Goal: Transaction & Acquisition: Book appointment/travel/reservation

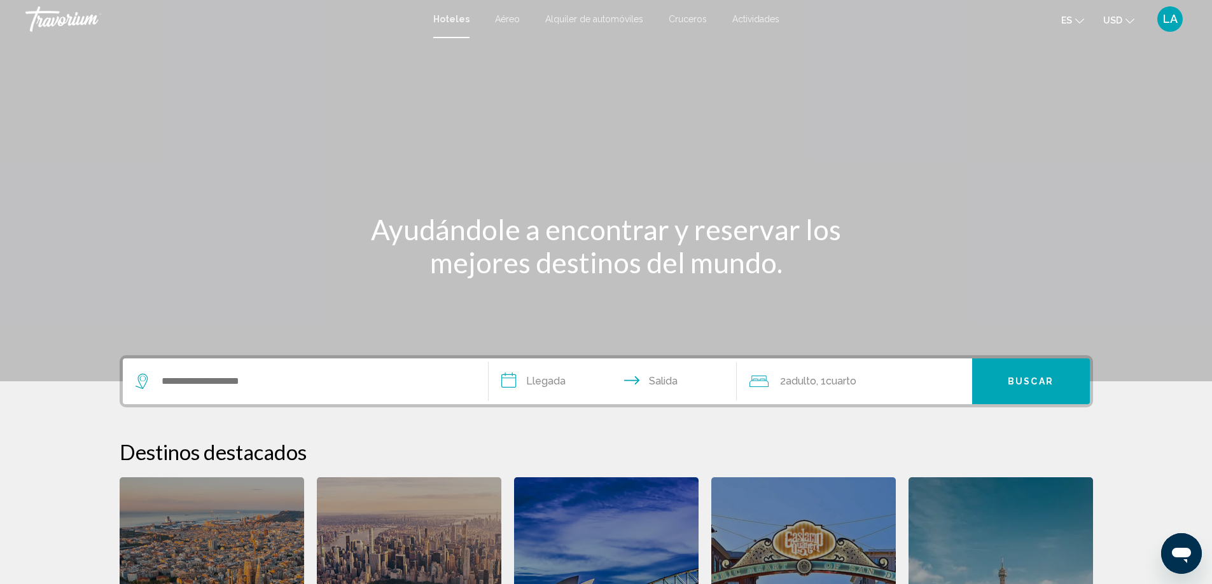
click at [607, 20] on span "Alquiler de automóviles" at bounding box center [594, 19] width 98 height 10
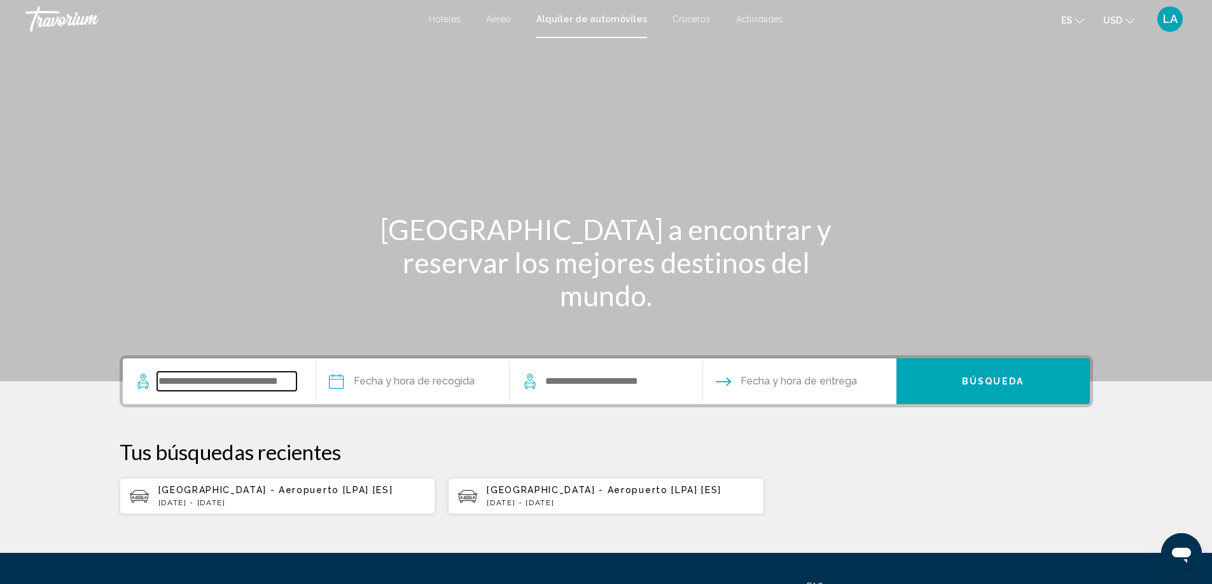
click at [233, 387] on input "Search widget" at bounding box center [226, 381] width 139 height 19
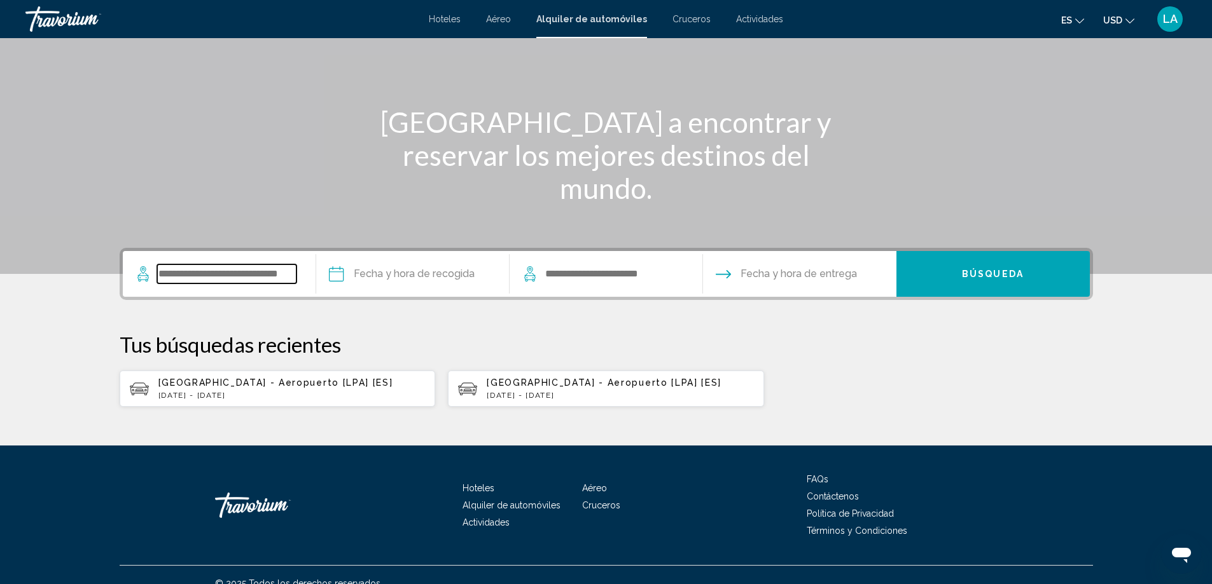
scroll to position [125, 0]
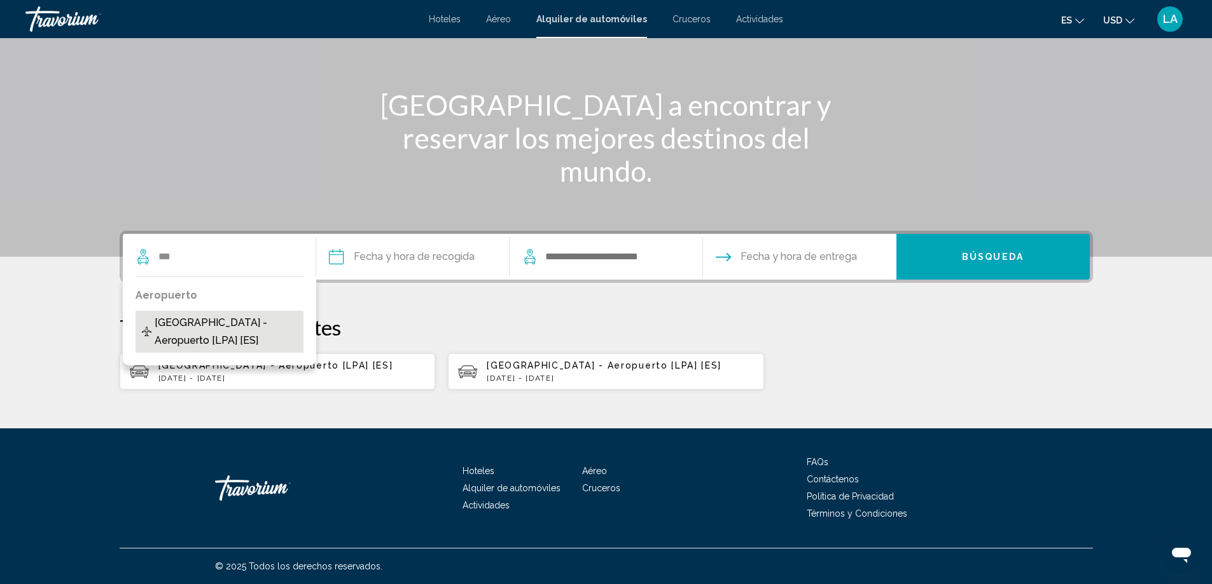
click at [202, 324] on span "[GEOGRAPHIC_DATA] - Aeropuerto [LPA] [ES]" at bounding box center [226, 332] width 142 height 36
type input "**********"
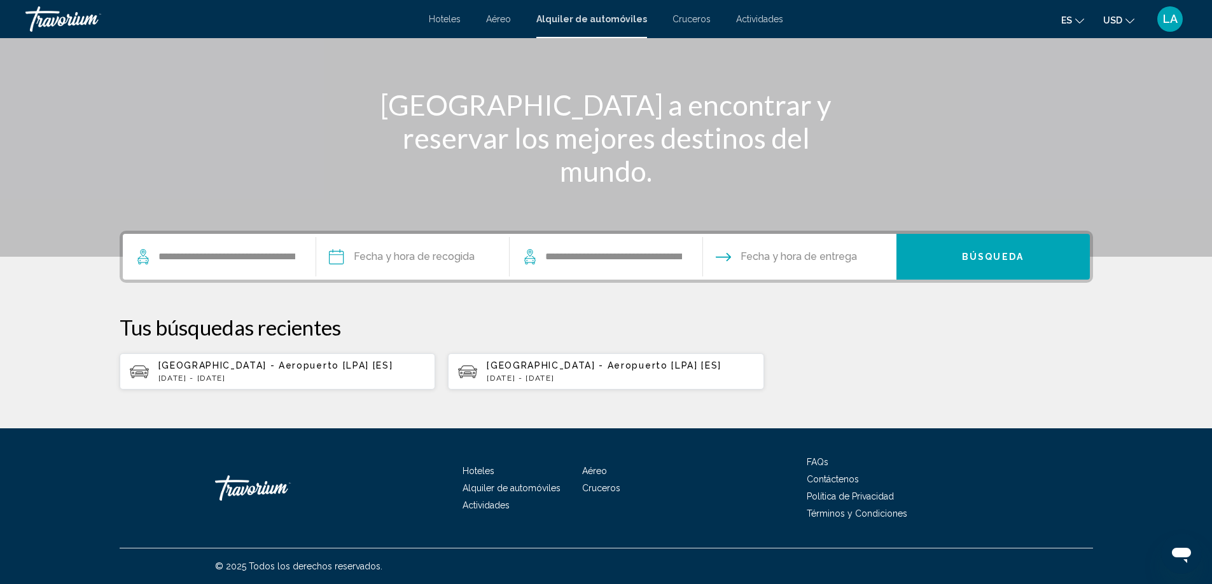
click at [378, 252] on input "Pickup date" at bounding box center [412, 259] width 198 height 50
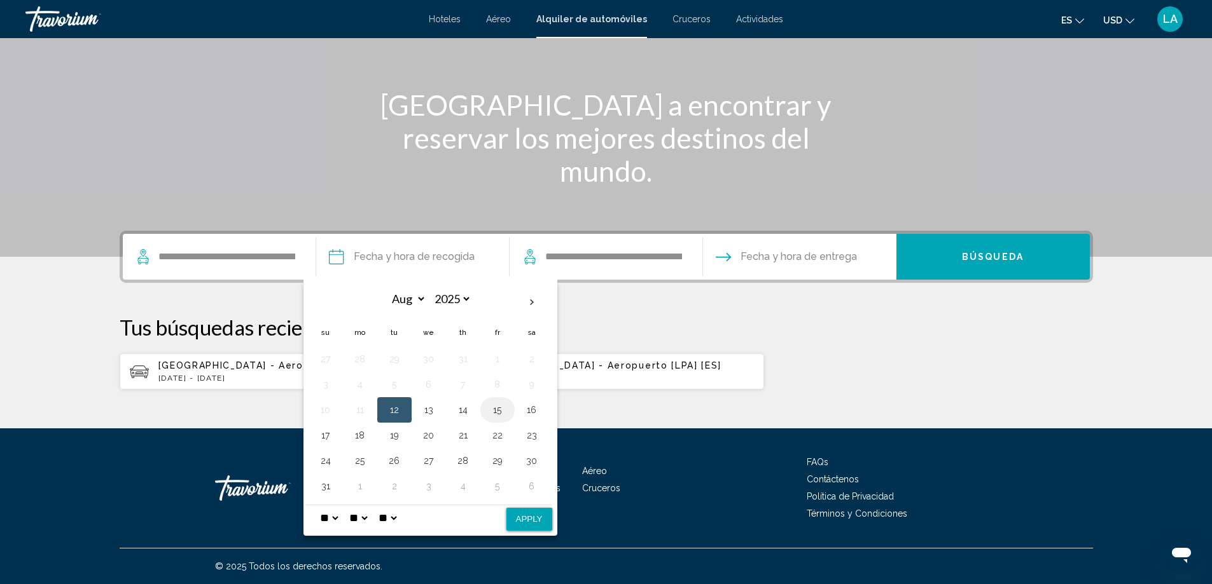
click at [495, 410] on button "15" at bounding box center [497, 410] width 20 height 18
click at [523, 511] on button "Apply" at bounding box center [529, 519] width 46 height 23
type input "**********"
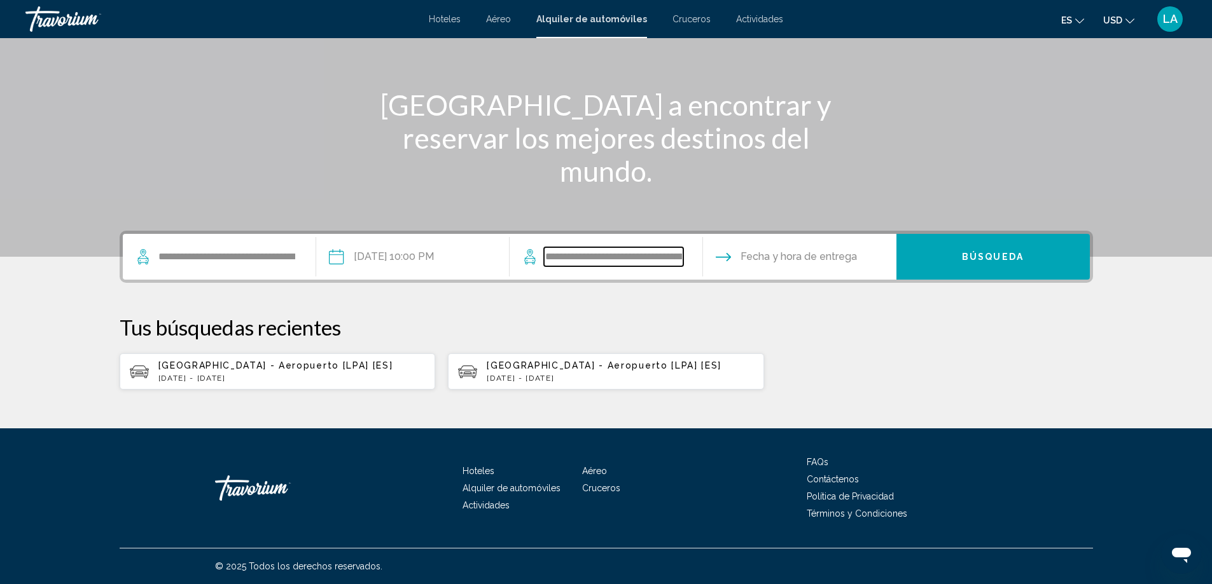
click at [616, 261] on input "**********" at bounding box center [613, 256] width 139 height 19
click at [775, 254] on input "Drop-off date" at bounding box center [799, 259] width 198 height 50
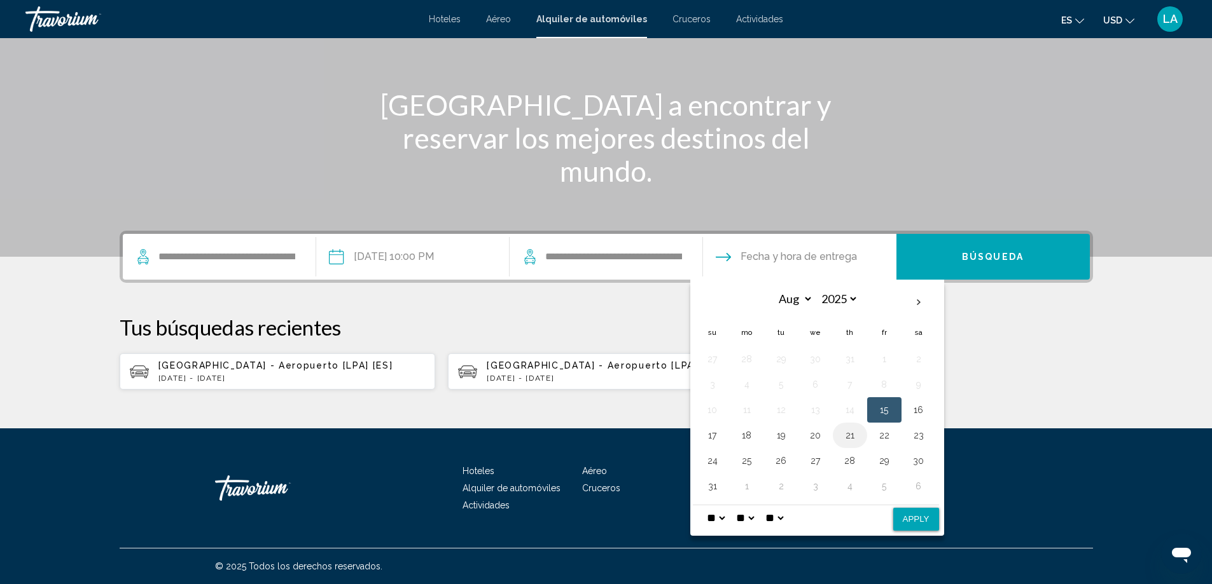
click at [849, 434] on button "21" at bounding box center [850, 436] width 20 height 18
click at [925, 522] on button "Apply" at bounding box center [916, 519] width 46 height 23
type input "**********"
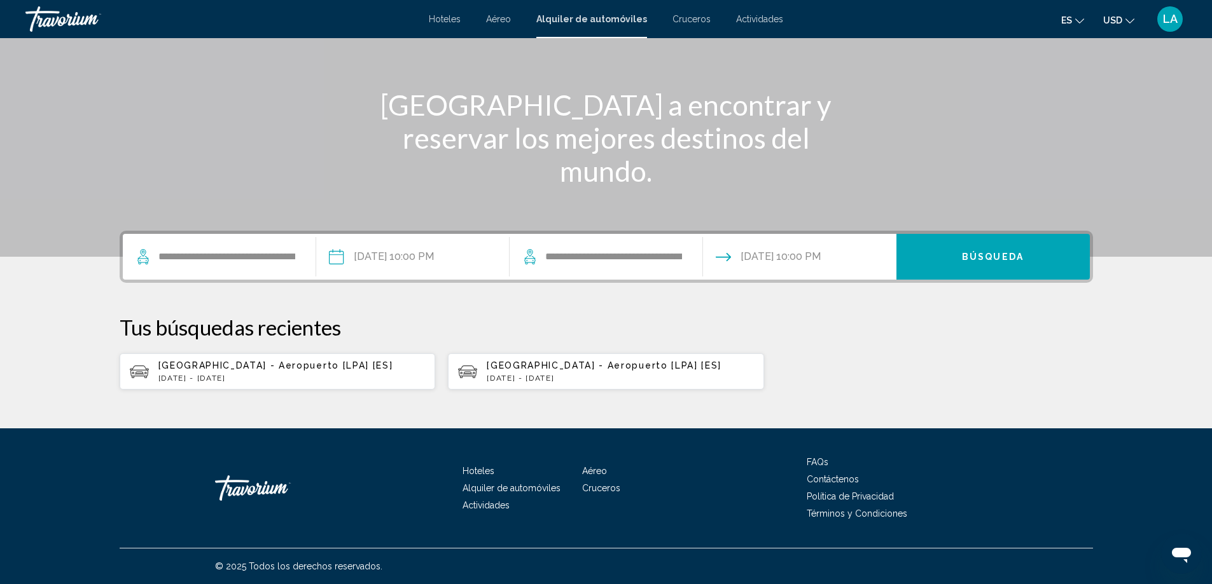
click at [436, 259] on input "**********" at bounding box center [412, 259] width 198 height 50
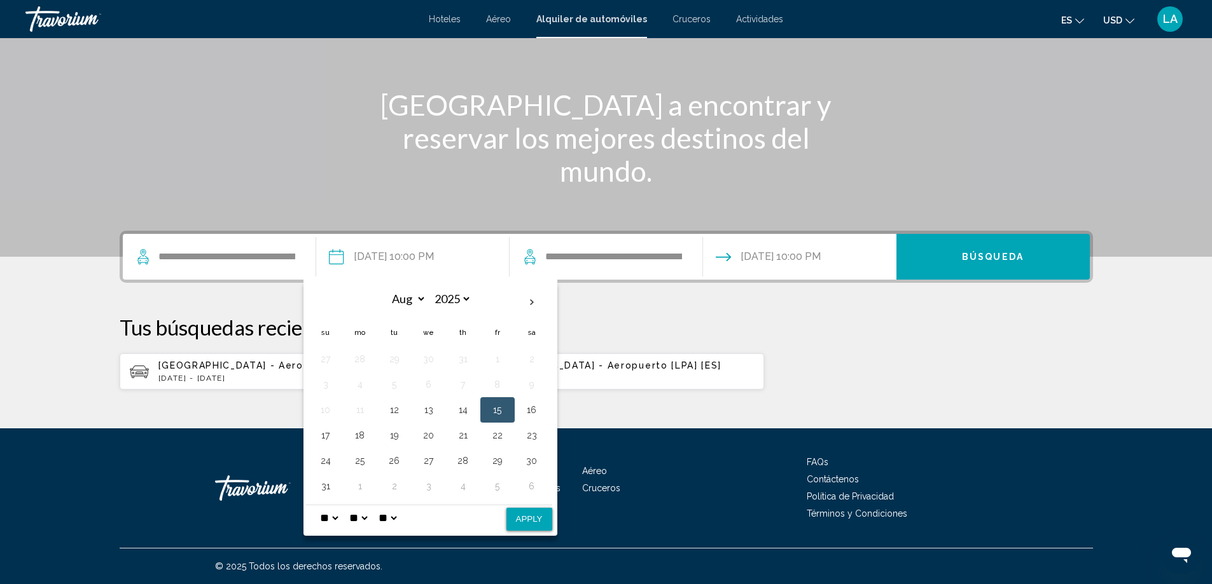
click at [399, 519] on select "** **" at bounding box center [387, 518] width 23 height 25
select select "**"
click at [384, 506] on select "** **" at bounding box center [387, 518] width 23 height 25
click at [521, 516] on button "Apply" at bounding box center [529, 519] width 46 height 23
type input "**********"
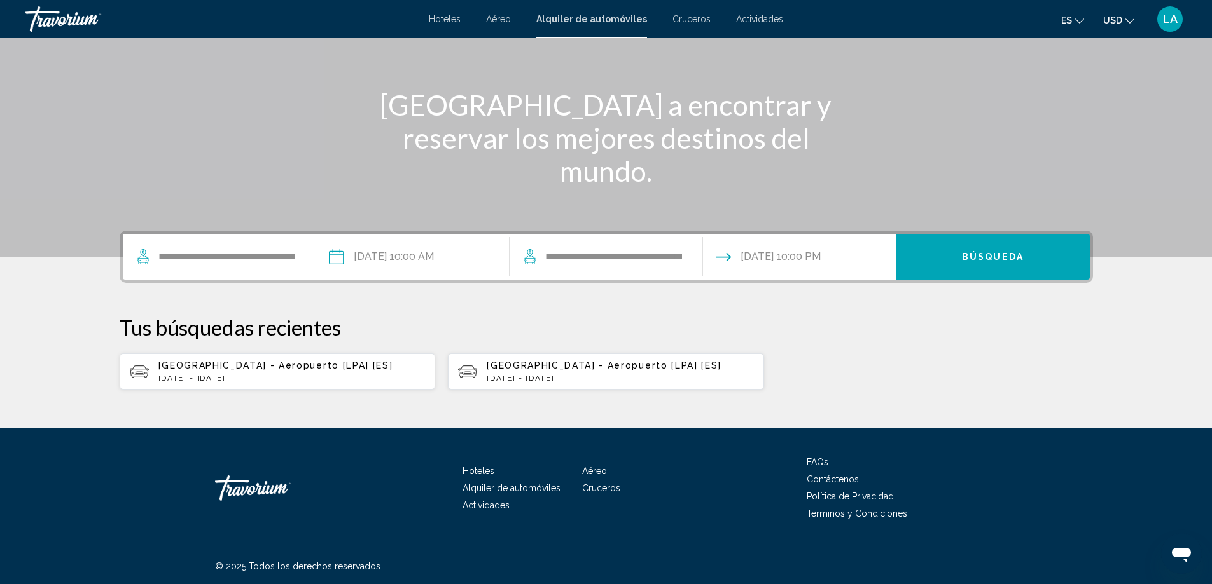
click at [829, 258] on input "Drop-off date: Aug 21, 2025 10:00 PM" at bounding box center [799, 259] width 198 height 50
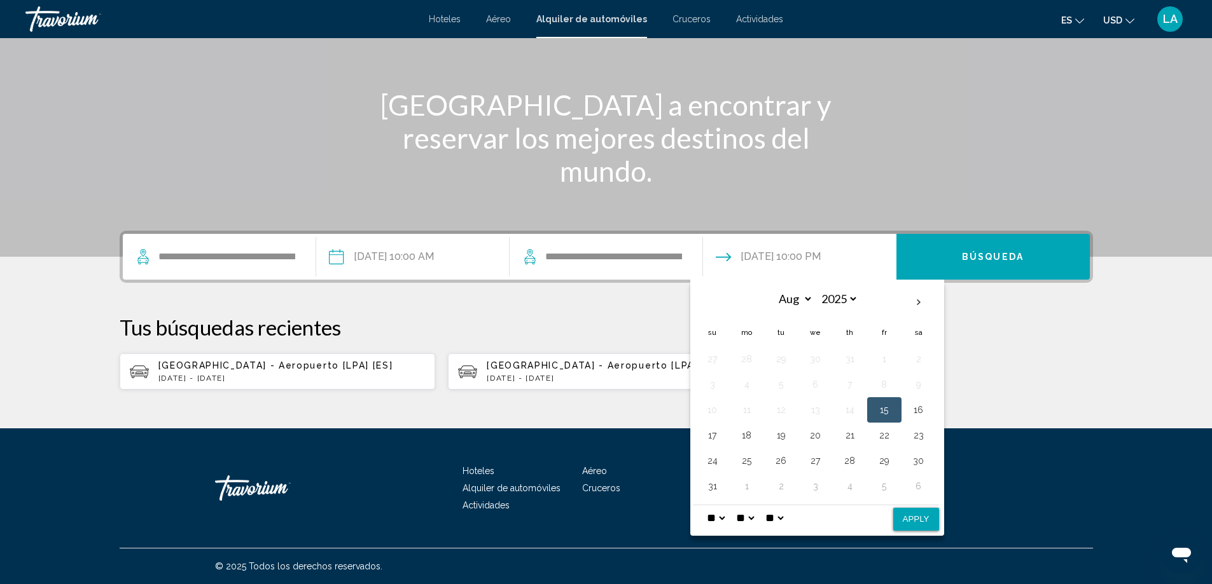
click at [785, 522] on select "** **" at bounding box center [774, 518] width 23 height 25
click at [785, 520] on select "** **" at bounding box center [774, 518] width 23 height 25
click at [912, 521] on button "Apply" at bounding box center [916, 519] width 46 height 23
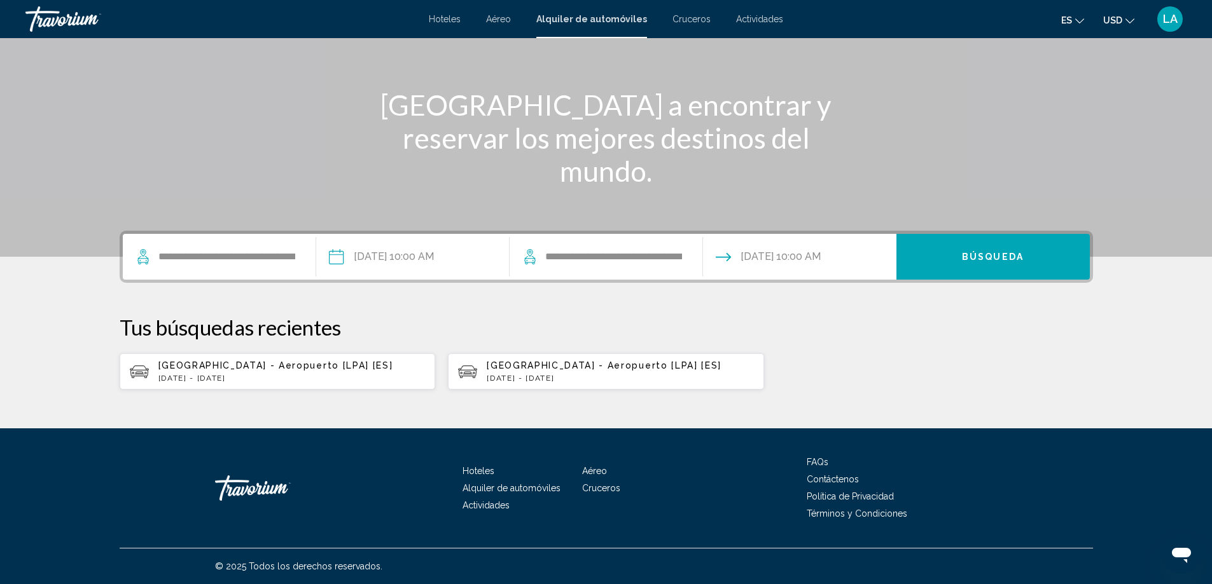
click at [780, 262] on input "**********" at bounding box center [799, 259] width 198 height 50
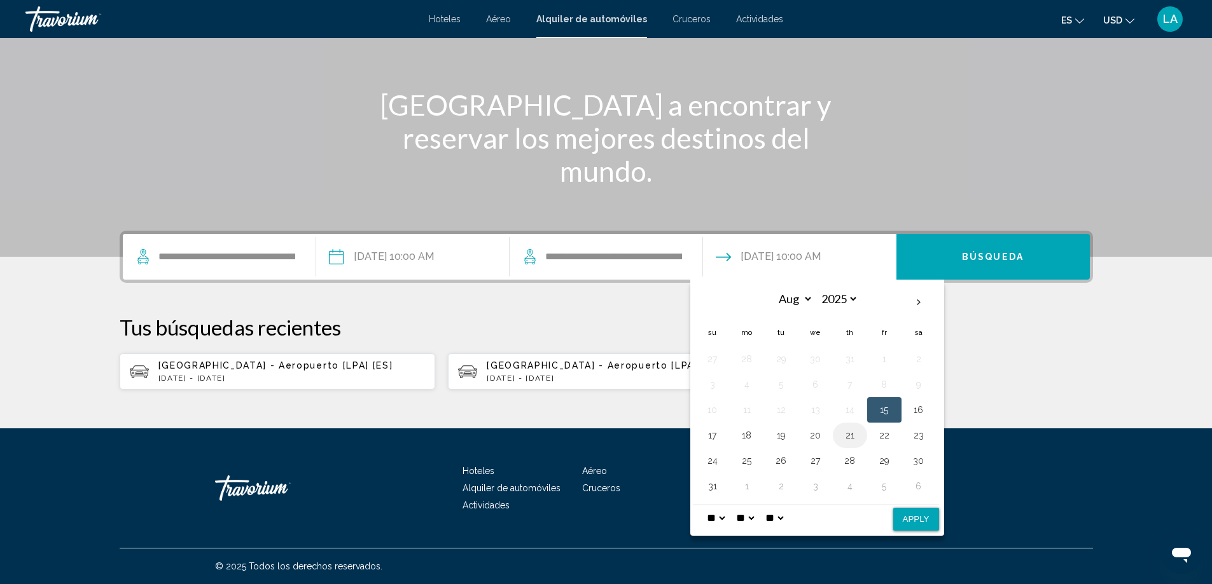
click at [851, 439] on button "21" at bounding box center [850, 436] width 20 height 18
drag, startPoint x: 910, startPoint y: 525, endPoint x: 892, endPoint y: 501, distance: 30.0
click at [910, 524] on button "Apply" at bounding box center [916, 519] width 46 height 23
type input "**********"
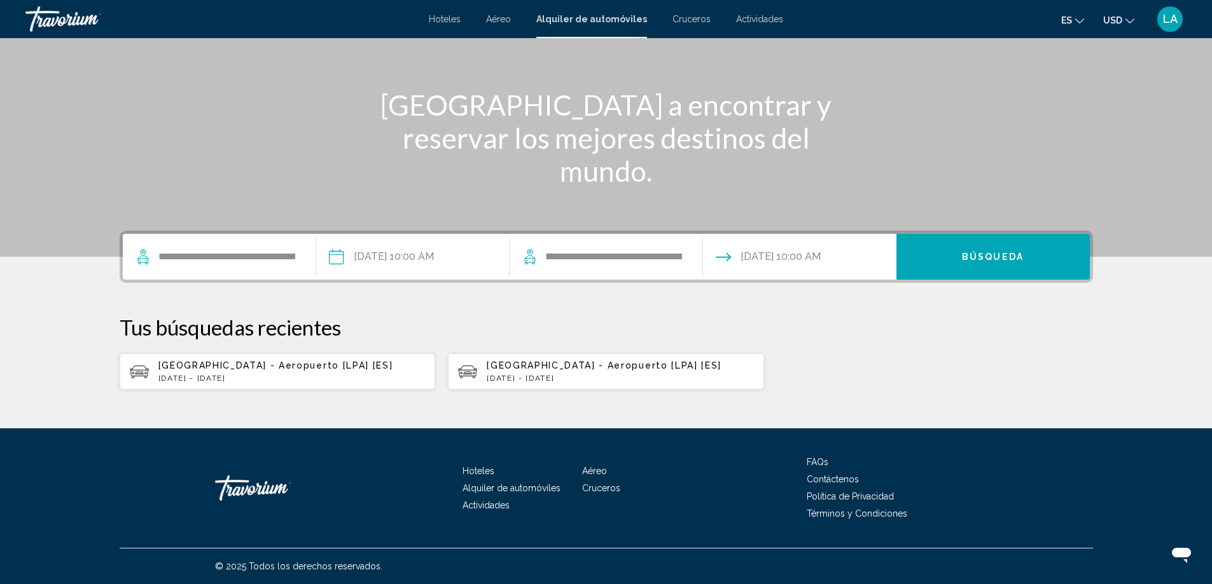
click at [1009, 251] on span "Búsqueda" at bounding box center [993, 256] width 62 height 10
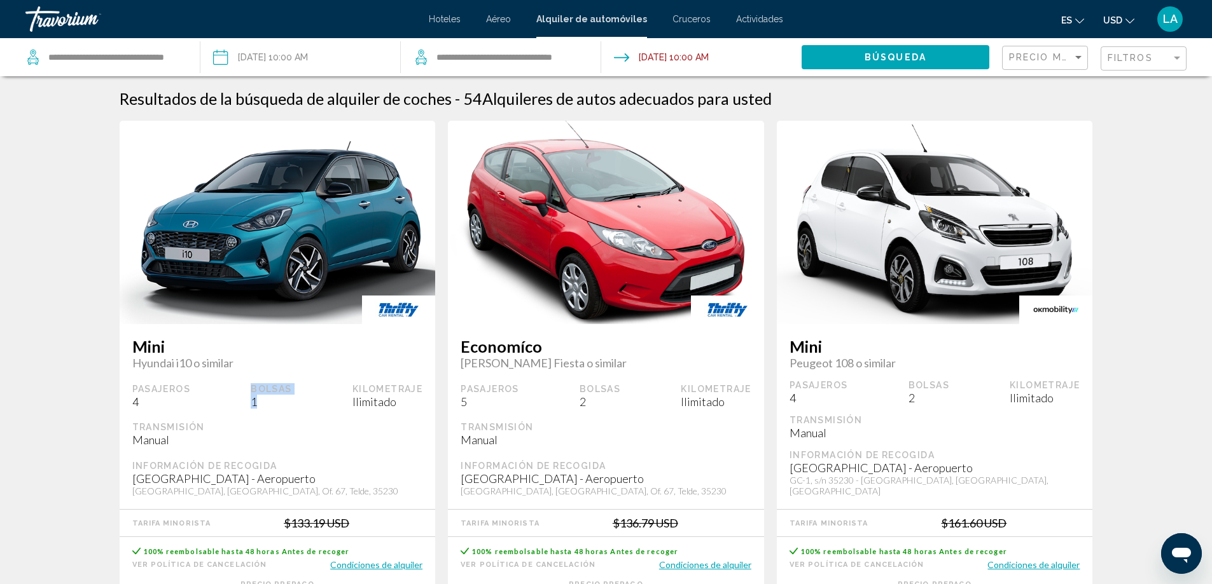
drag, startPoint x: 265, startPoint y: 387, endPoint x: 275, endPoint y: 404, distance: 19.4
click at [275, 404] on div "Bolsas 1" at bounding box center [271, 396] width 41 height 25
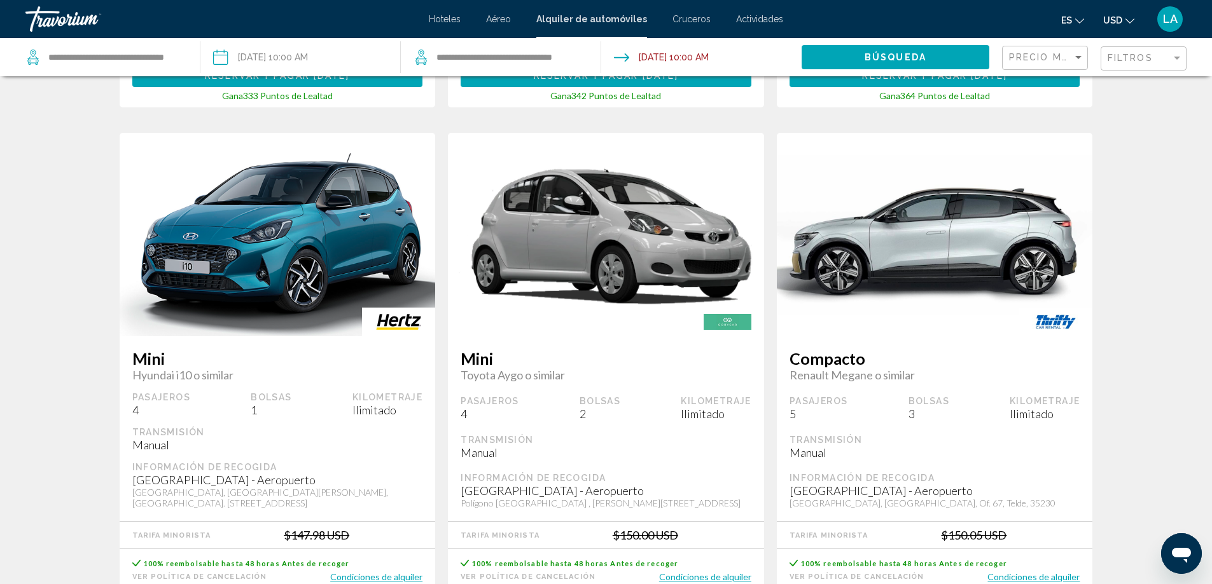
scroll to position [572, 0]
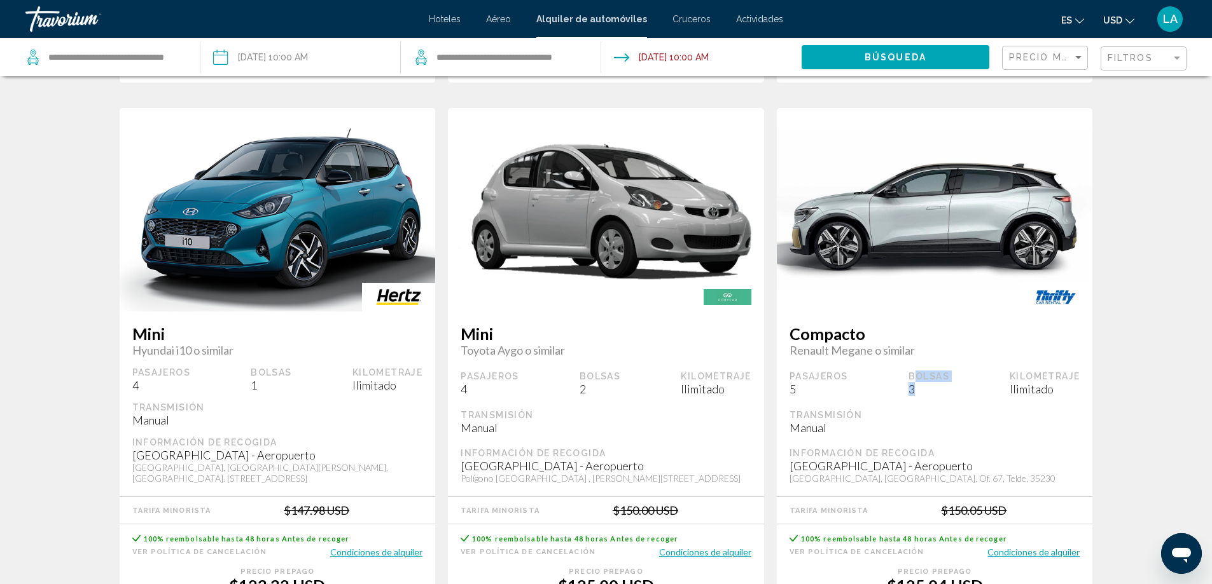
drag, startPoint x: 912, startPoint y: 366, endPoint x: 922, endPoint y: 390, distance: 26.0
click at [922, 390] on div "Compacto Renault Megane o similar Pasajeros 5 Bolsas 3 Kilometraje Ilimitado Tr…" at bounding box center [935, 404] width 316 height 185
click at [922, 387] on div "Compacto Renault Megane o similar Pasajeros 5 Bolsas 3 Kilometraje Ilimitado Tr…" at bounding box center [935, 404] width 316 height 185
drag, startPoint x: 911, startPoint y: 368, endPoint x: 954, endPoint y: 378, distance: 44.6
click at [954, 378] on div "Pasajeros 5 Bolsas 3 Kilometraje Ilimitado" at bounding box center [934, 383] width 291 height 25
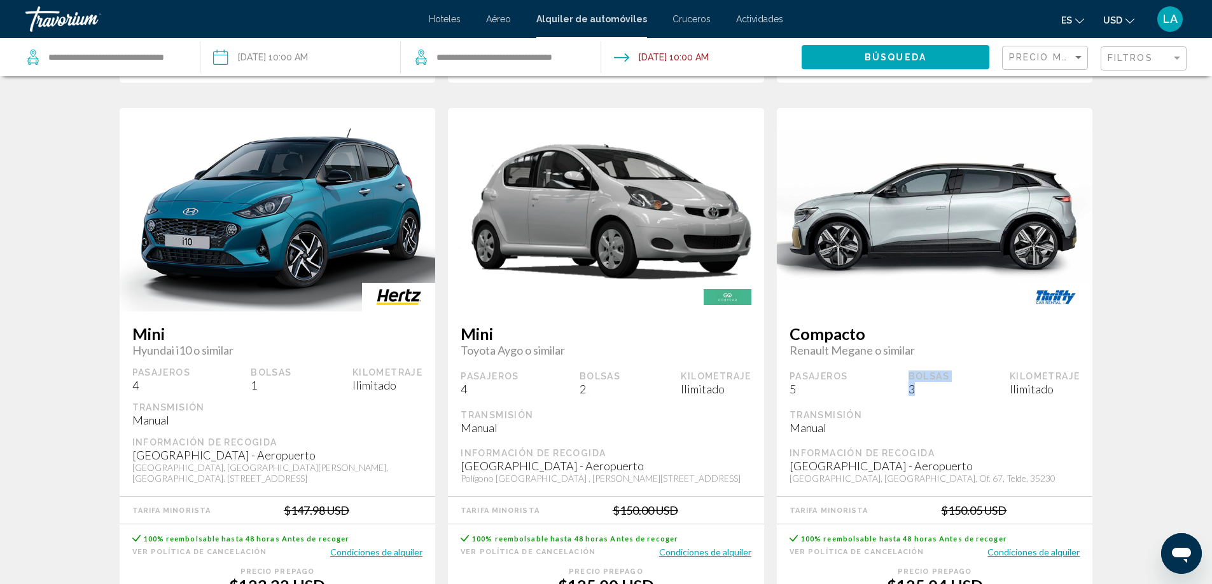
click at [955, 378] on div "Pasajeros 5 Bolsas 3 Kilometraje Ilimitado" at bounding box center [934, 383] width 291 height 25
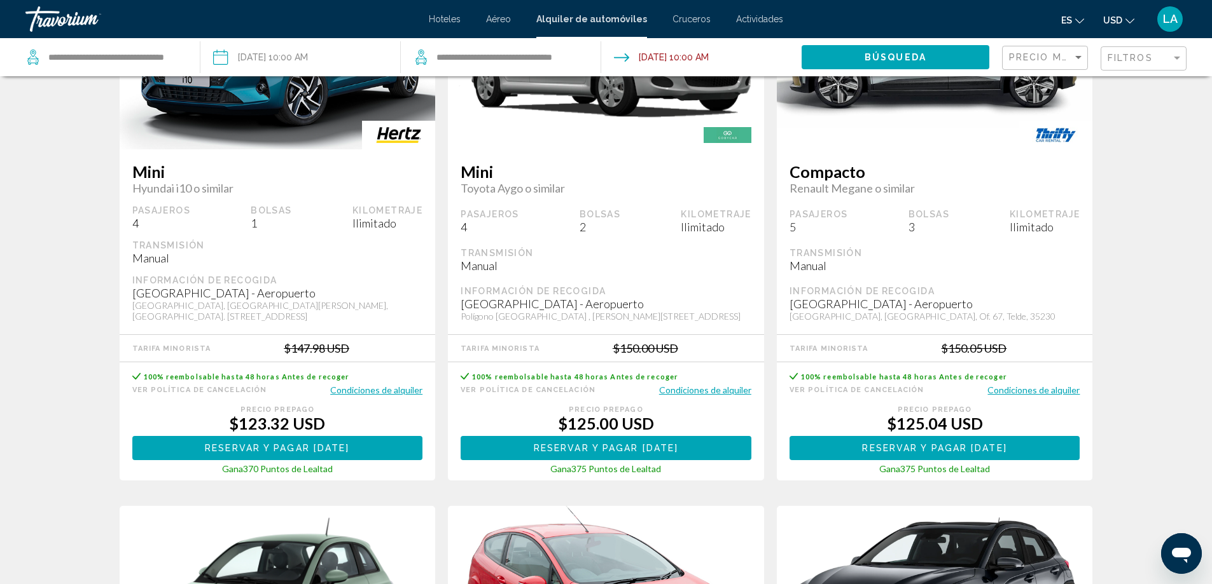
scroll to position [763, 0]
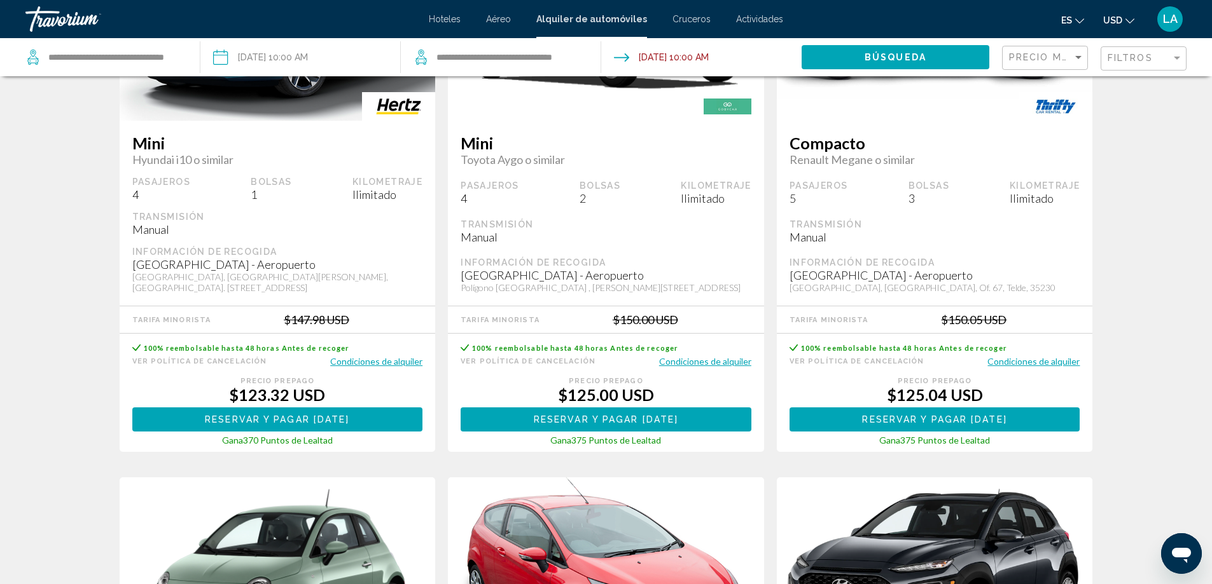
click at [1034, 356] on button "Condiciones de alquiler" at bounding box center [1033, 362] width 92 height 12
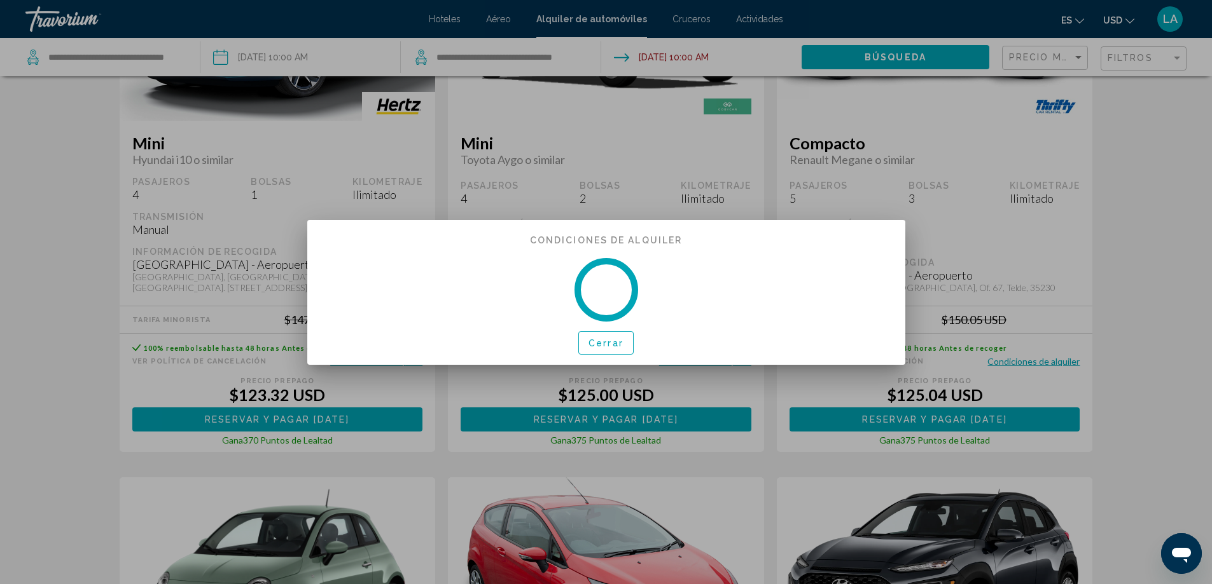
scroll to position [0, 0]
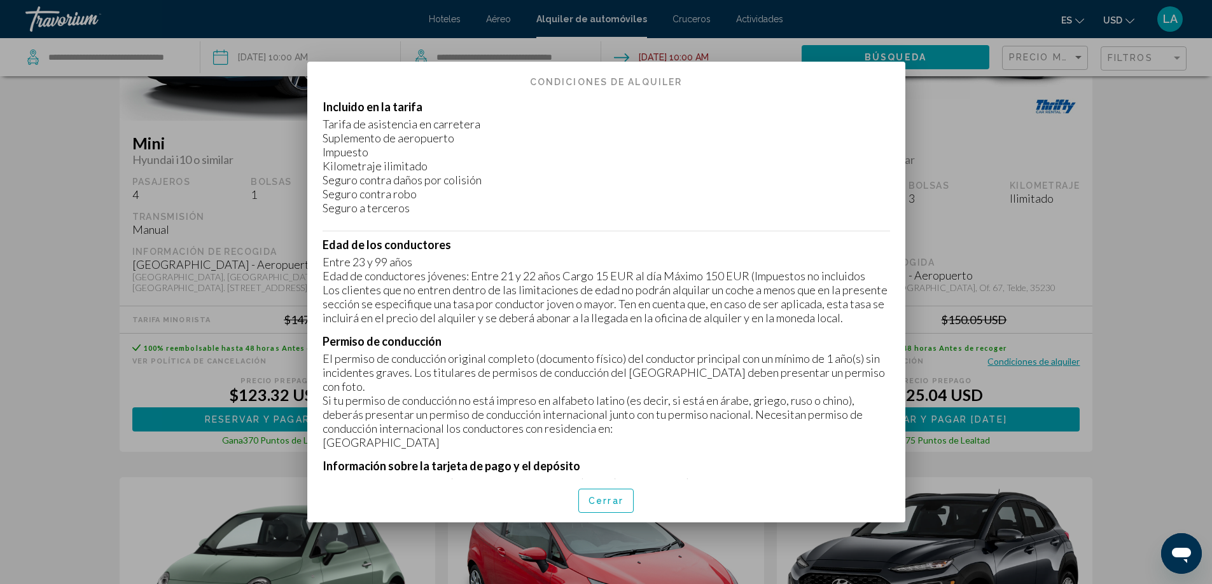
drag, startPoint x: 326, startPoint y: 268, endPoint x: 411, endPoint y: 262, distance: 85.4
click at [411, 262] on p "Entre 23 y 99 años" at bounding box center [605, 262] width 567 height 14
click at [690, 315] on p "Los clientes que no entren dentro de las limitaciones de edad no podrán alquila…" at bounding box center [605, 304] width 567 height 42
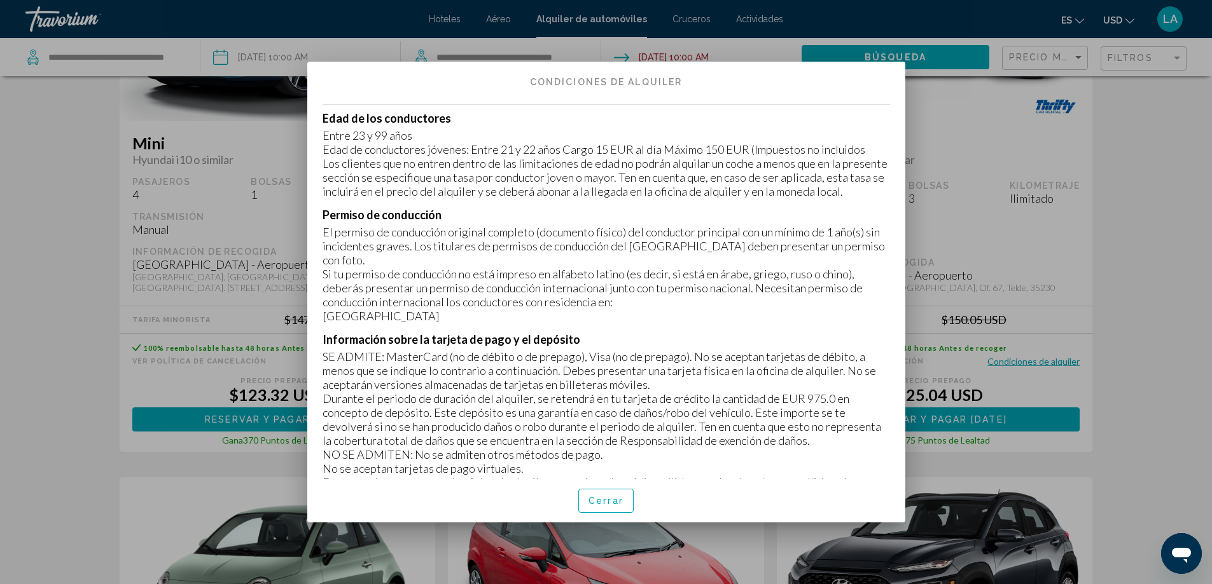
scroll to position [127, 0]
drag, startPoint x: 510, startPoint y: 250, endPoint x: 757, endPoint y: 269, distance: 247.5
click at [760, 266] on p "El permiso de conducción original completo (documento físico) del conductor pri…" at bounding box center [605, 246] width 567 height 42
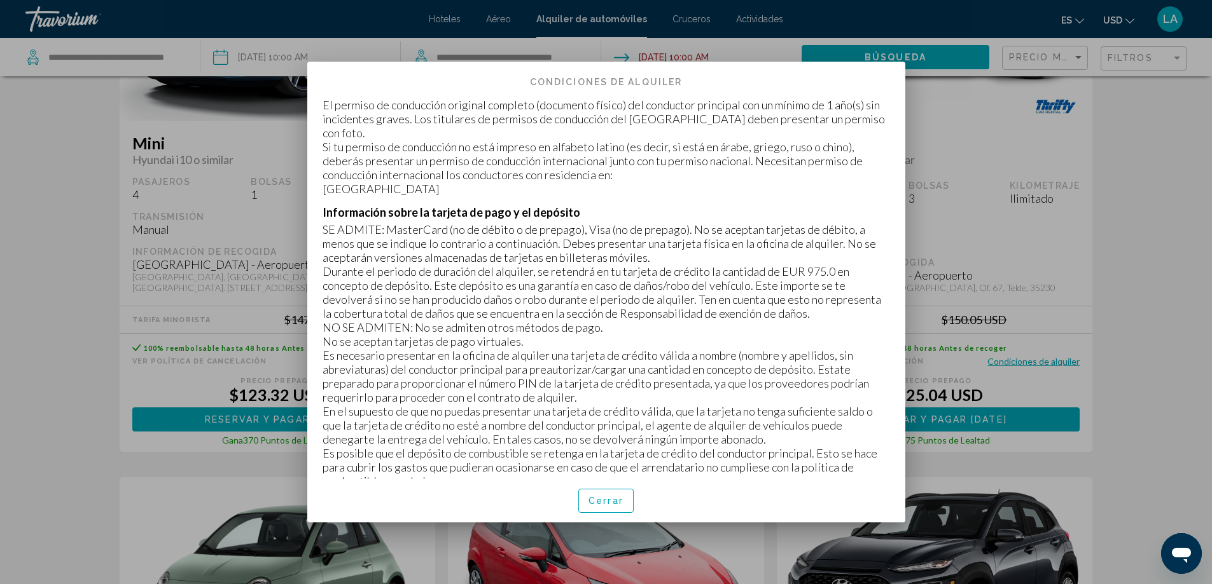
scroll to position [254, 0]
click at [381, 244] on p "SE ADMITE: MasterCard (no de débito o de prepago), Visa (no de prepago). No se …" at bounding box center [605, 243] width 567 height 42
drag, startPoint x: 387, startPoint y: 242, endPoint x: 668, endPoint y: 268, distance: 281.7
click at [676, 264] on p "SE ADMITE: MasterCard (no de débito o de prepago), Visa (no de prepago). No se …" at bounding box center [605, 243] width 567 height 42
click at [465, 264] on p "SE ADMITE: MasterCard (no de débito o de prepago), Visa (no de prepago). No se …" at bounding box center [605, 243] width 567 height 42
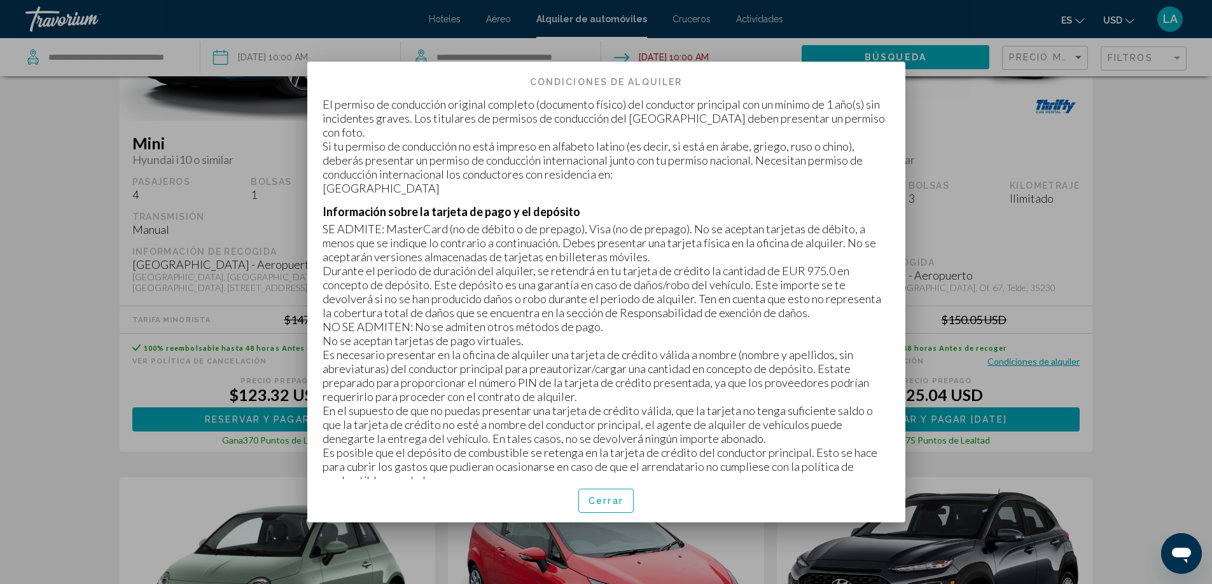
drag, startPoint x: 529, startPoint y: 287, endPoint x: 840, endPoint y: 284, distance: 311.7
click at [840, 284] on p "Durante el periodo de duración del alquiler, se retendrá en tu tarjeta de crédi…" at bounding box center [605, 292] width 567 height 56
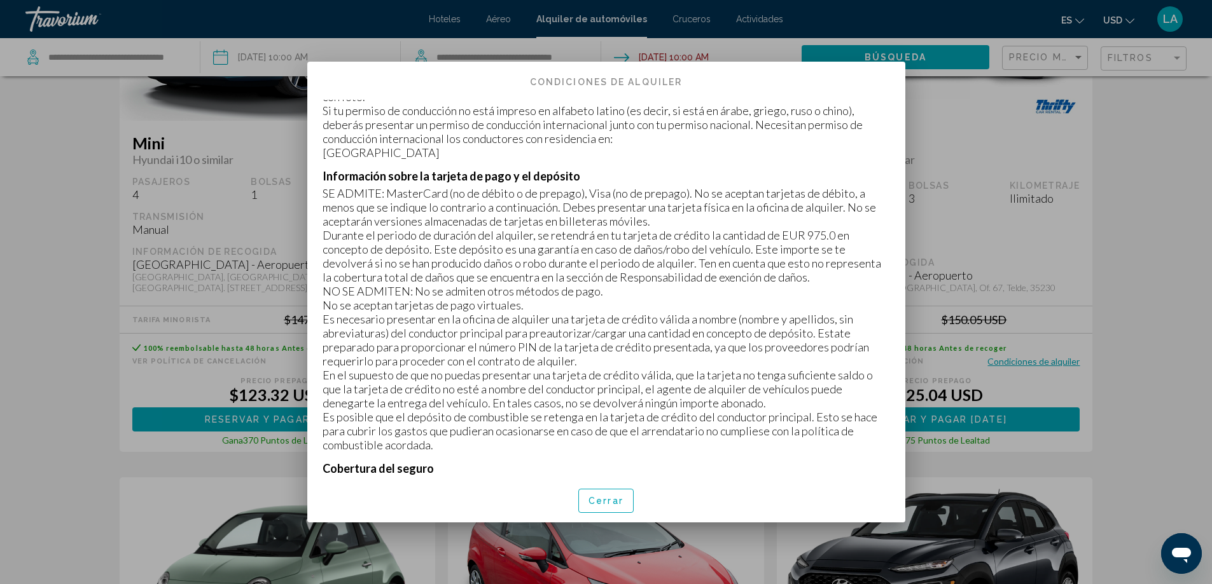
scroll to position [318, 0]
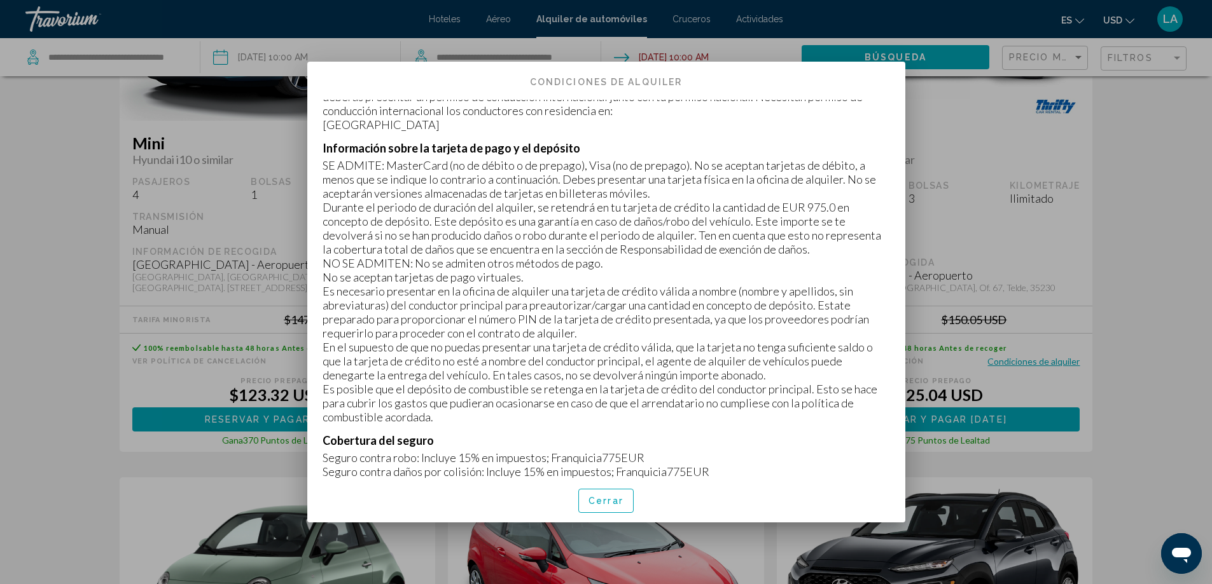
drag, startPoint x: 590, startPoint y: 305, endPoint x: 807, endPoint y: 318, distance: 217.9
click at [807, 318] on p "Es necesario presentar en la oficina de alquiler una tarjeta de crédito válida …" at bounding box center [605, 312] width 567 height 56
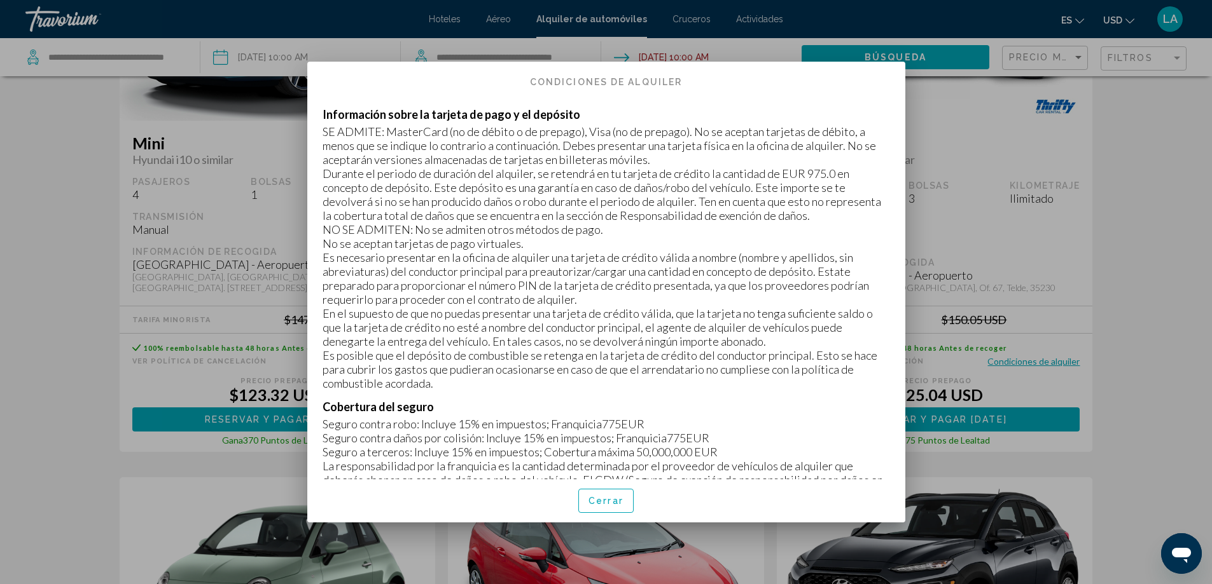
scroll to position [382, 0]
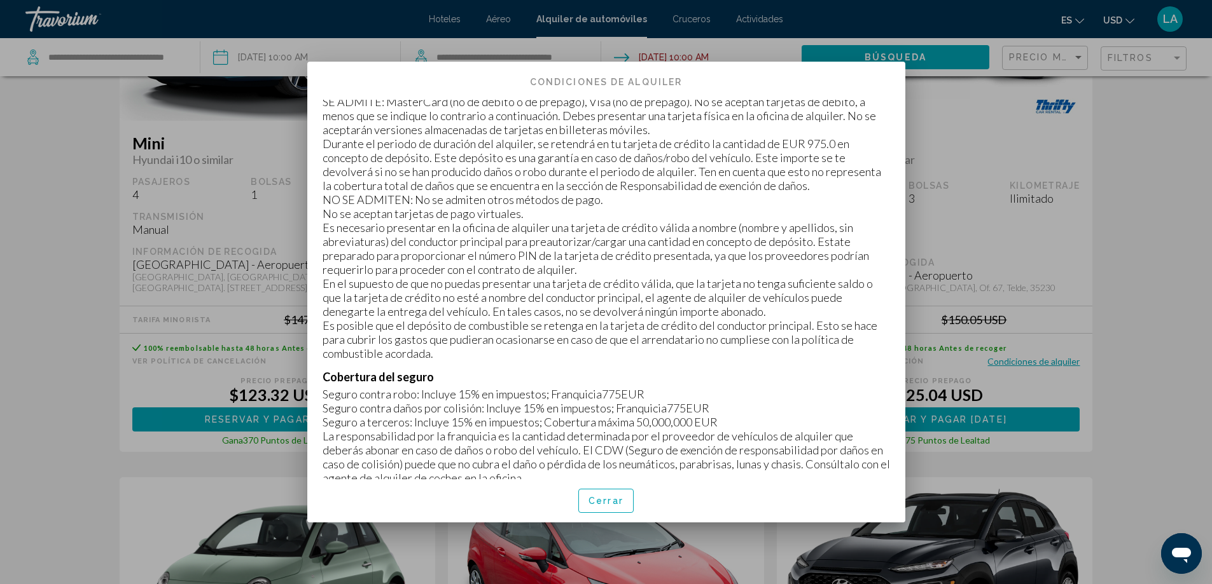
drag, startPoint x: 324, startPoint y: 329, endPoint x: 490, endPoint y: 327, distance: 166.7
click at [490, 319] on p "En el supuesto de que no puedas presentar una tarjeta de crédito válida, que la…" at bounding box center [605, 298] width 567 height 42
drag, startPoint x: 654, startPoint y: 327, endPoint x: 744, endPoint y: 338, distance: 91.0
click at [744, 338] on div "Información sobre la tarjeta de pago y el depósito SE ADMITE: MasterCard (no de…" at bounding box center [605, 219] width 567 height 283
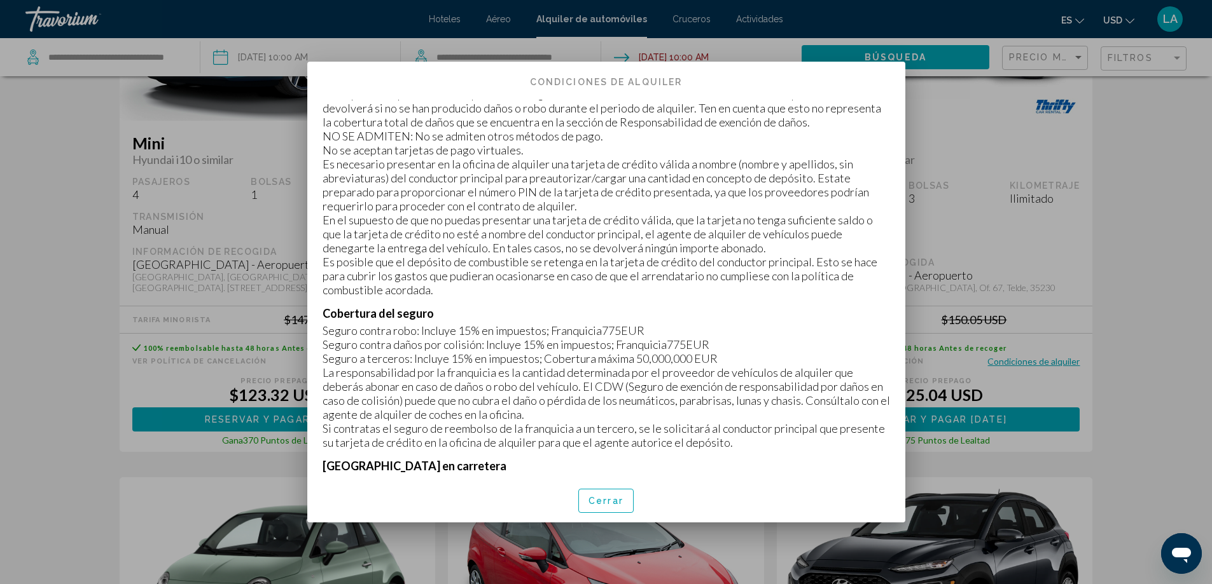
drag, startPoint x: 600, startPoint y: 348, endPoint x: 633, endPoint y: 348, distance: 32.4
click at [633, 338] on p "Seguro contra robo: Incluye 15% en impuestos; Franquicia775EUR" at bounding box center [605, 331] width 567 height 14
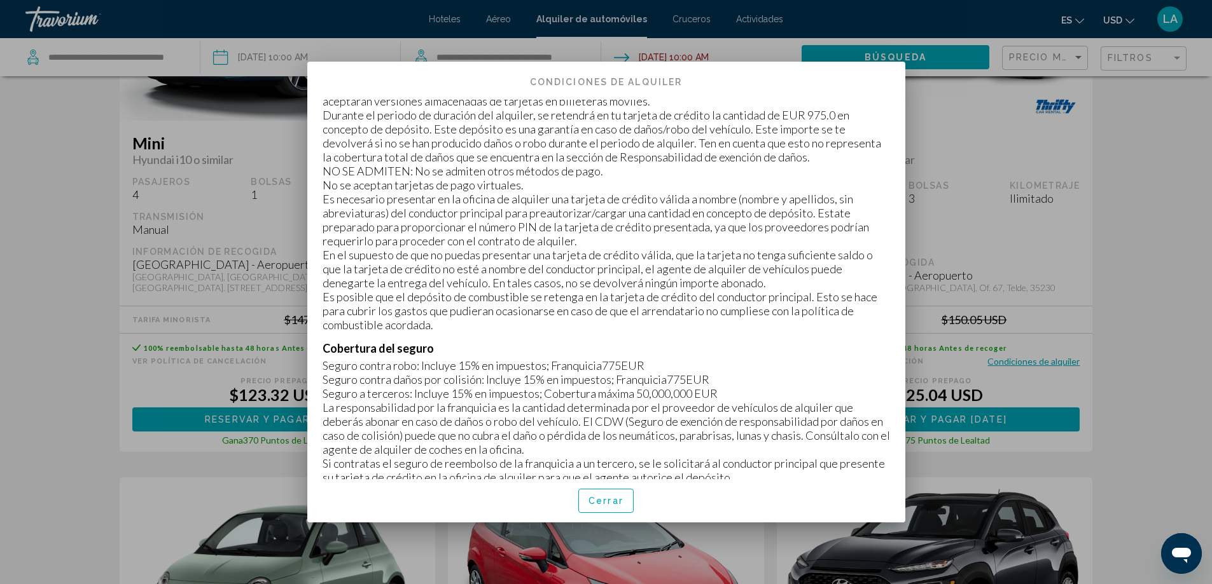
scroll to position [382, 0]
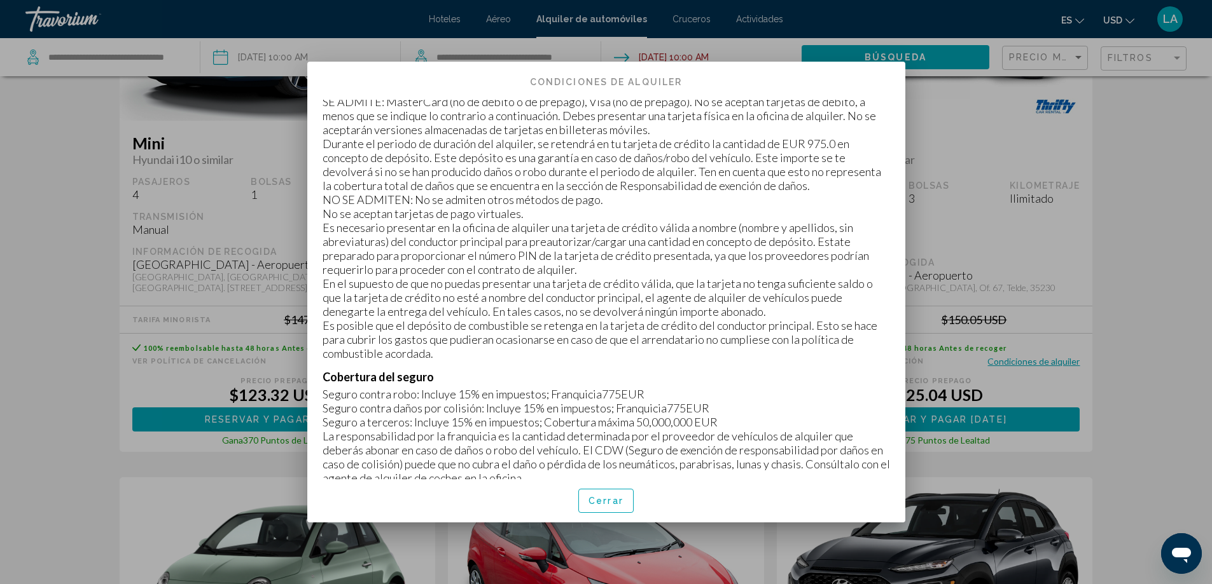
drag, startPoint x: 798, startPoint y: 158, endPoint x: 824, endPoint y: 161, distance: 26.3
click at [826, 155] on p "Durante el periodo de duración del alquiler, se retendrá en tu tarjeta de crédi…" at bounding box center [605, 165] width 567 height 56
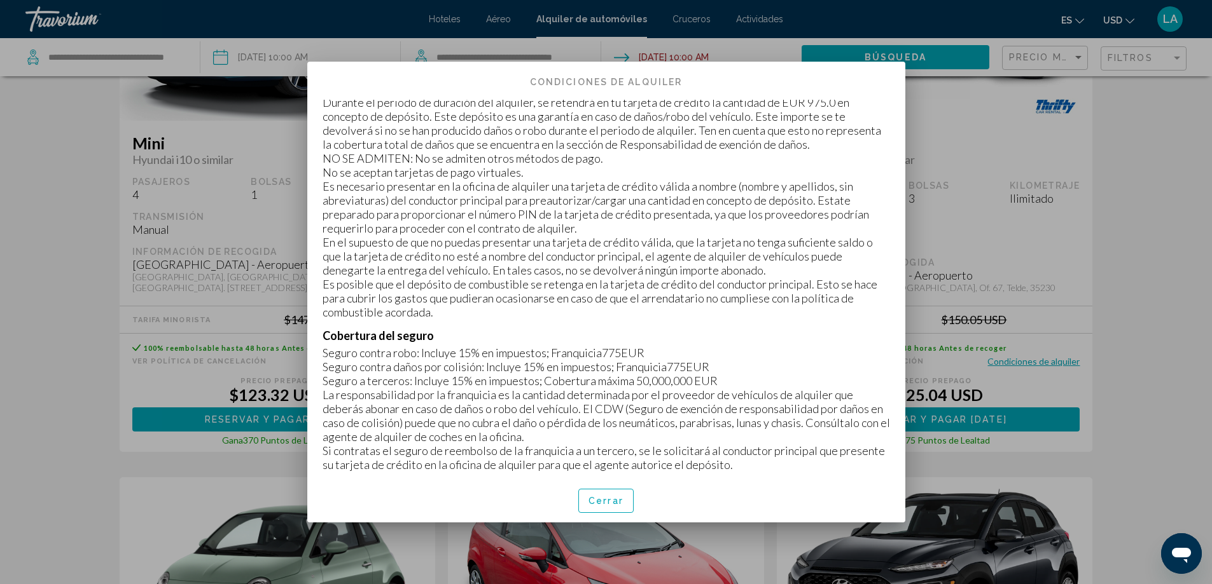
scroll to position [445, 0]
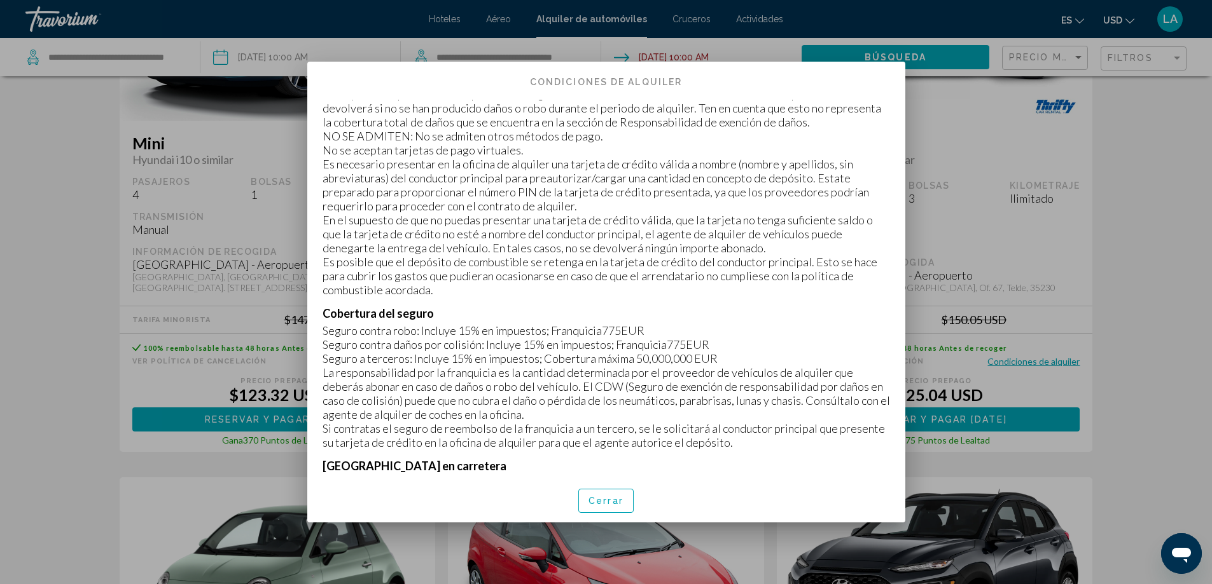
drag, startPoint x: 599, startPoint y: 339, endPoint x: 646, endPoint y: 338, distance: 46.4
click at [646, 338] on p "Seguro contra robo: Incluye 15% en impuestos; Franquicia775EUR" at bounding box center [605, 331] width 567 height 14
drag, startPoint x: 322, startPoint y: 363, endPoint x: 482, endPoint y: 361, distance: 160.3
click at [482, 352] on p "Seguro contra daños por colisión: Incluye 15% en impuestos; Franquicia775EUR" at bounding box center [605, 345] width 567 height 14
click at [542, 366] on p "Seguro a terceros: Incluye 15% en impuestos; Cobertura máxima 50,000,000 EUR" at bounding box center [605, 359] width 567 height 14
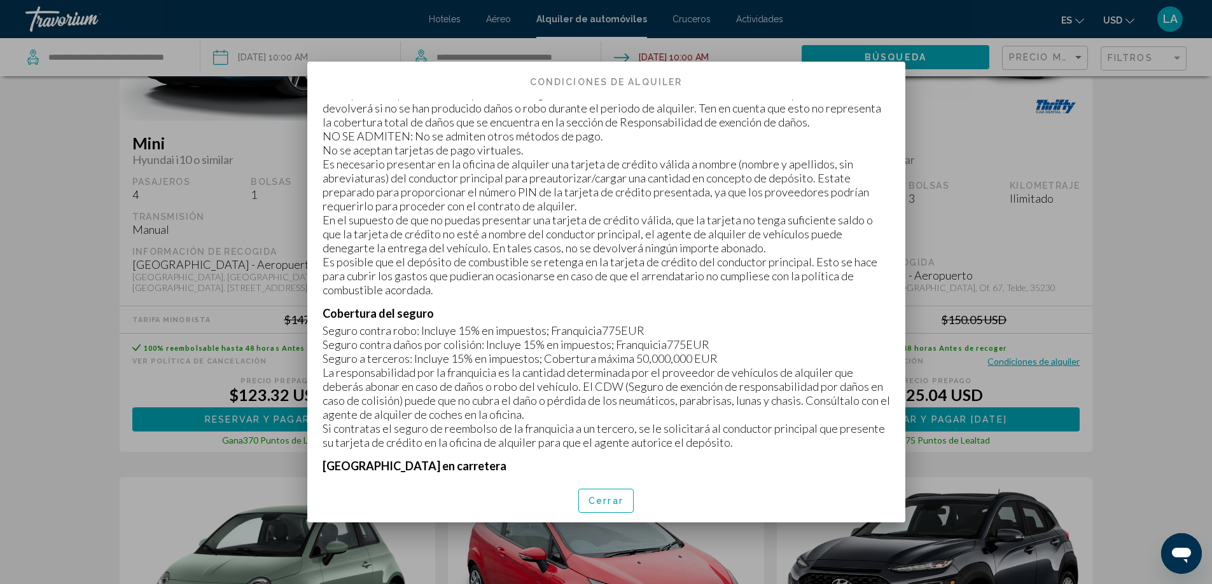
drag, startPoint x: 660, startPoint y: 358, endPoint x: 702, endPoint y: 359, distance: 41.3
click at [702, 352] on p "Seguro contra daños por colisión: Incluye 15% en impuestos; Franquicia775EUR" at bounding box center [605, 345] width 567 height 14
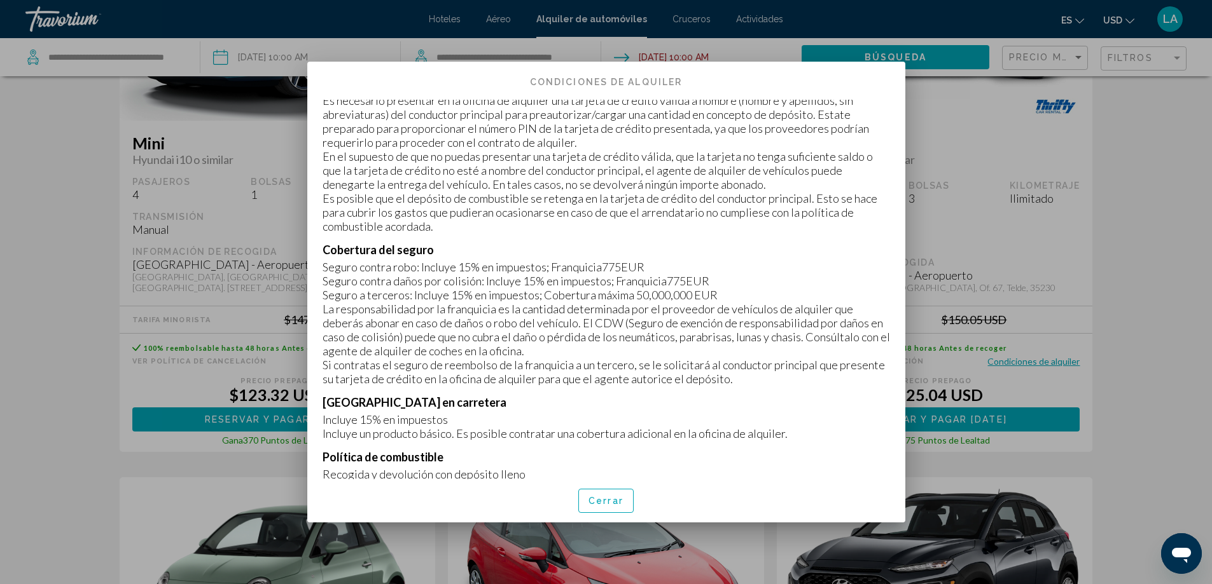
drag, startPoint x: 526, startPoint y: 314, endPoint x: 719, endPoint y: 309, distance: 192.8
click at [719, 302] on p "Seguro a terceros: Incluye 15% en impuestos; Cobertura máxima 50,000,000 EUR" at bounding box center [605, 295] width 567 height 14
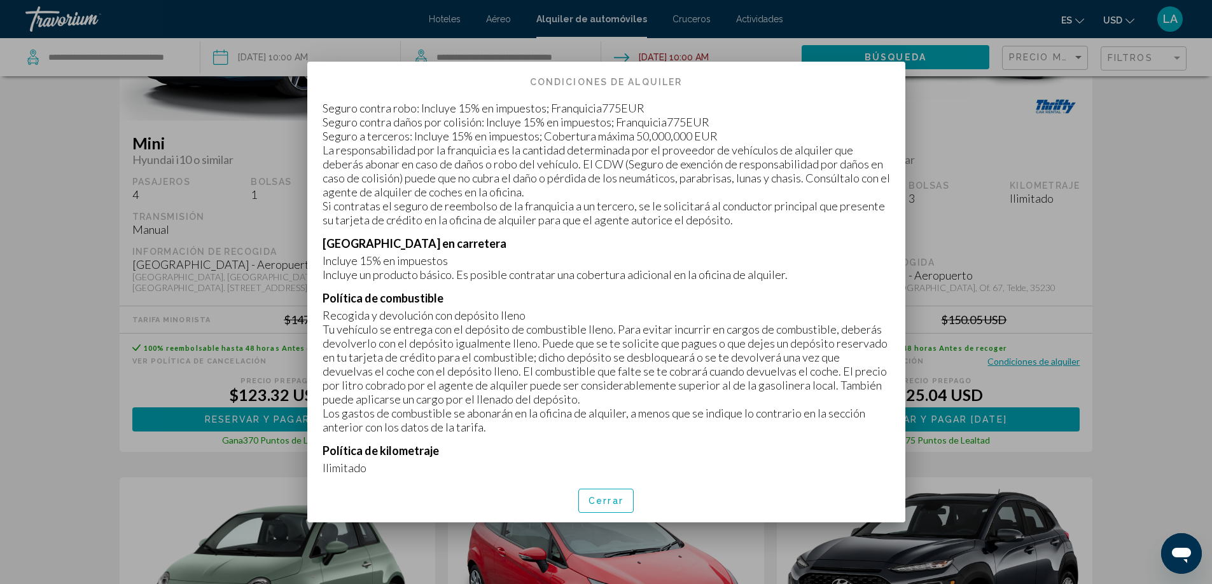
scroll to position [700, 0]
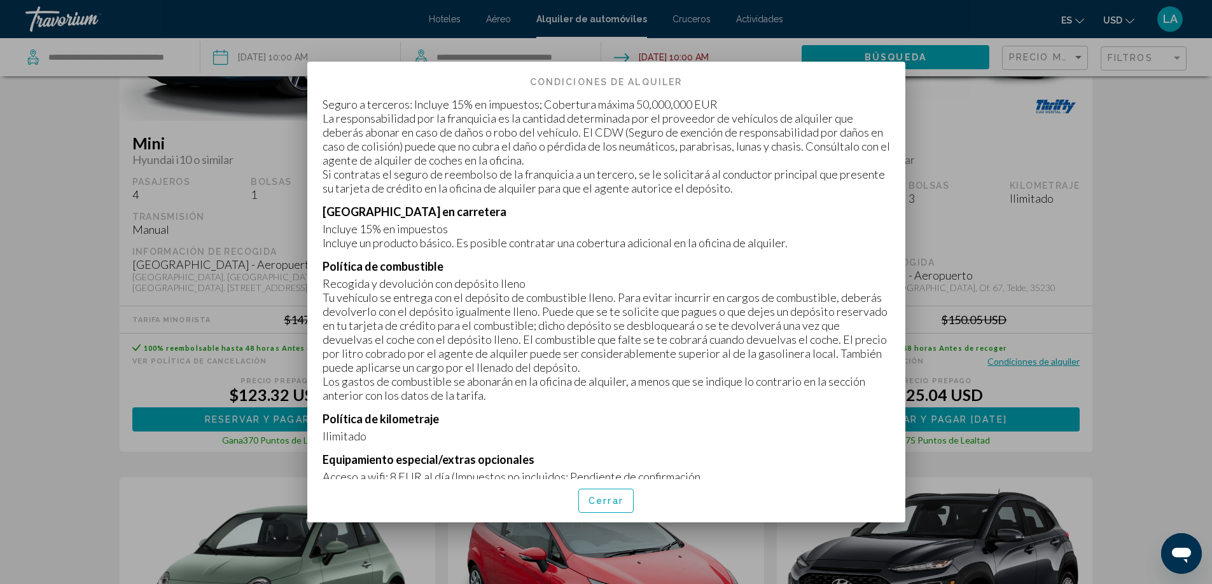
drag, startPoint x: 322, startPoint y: 298, endPoint x: 618, endPoint y: 351, distance: 300.4
click at [527, 305] on div "Política de combustible Recogida y devolución con depósito lleno Tu vehículo se…" at bounding box center [605, 330] width 567 height 143
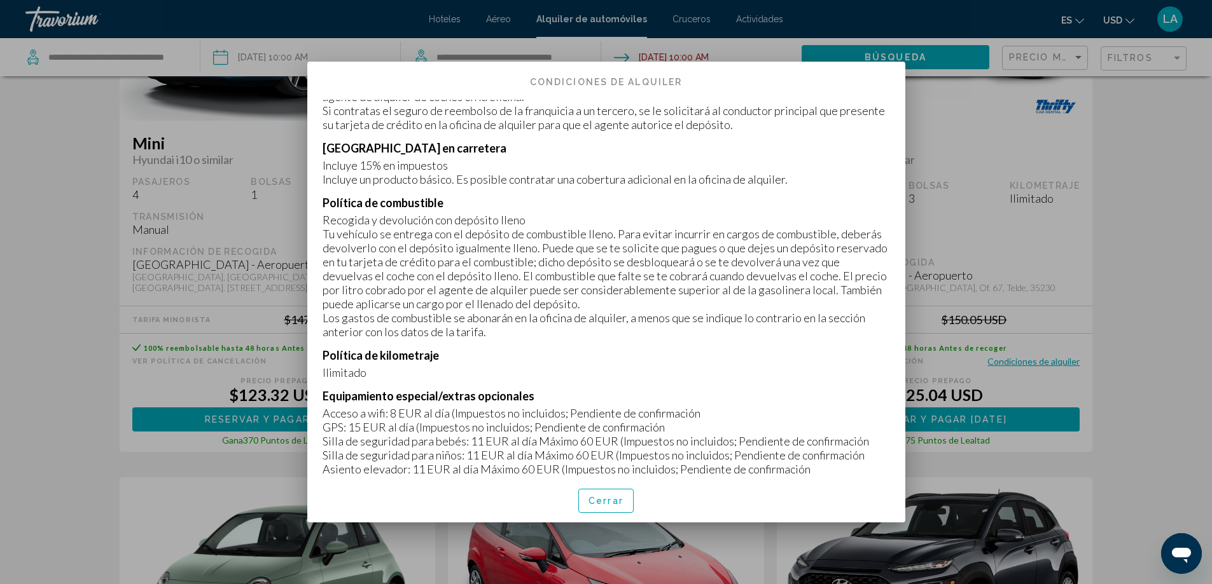
scroll to position [827, 0]
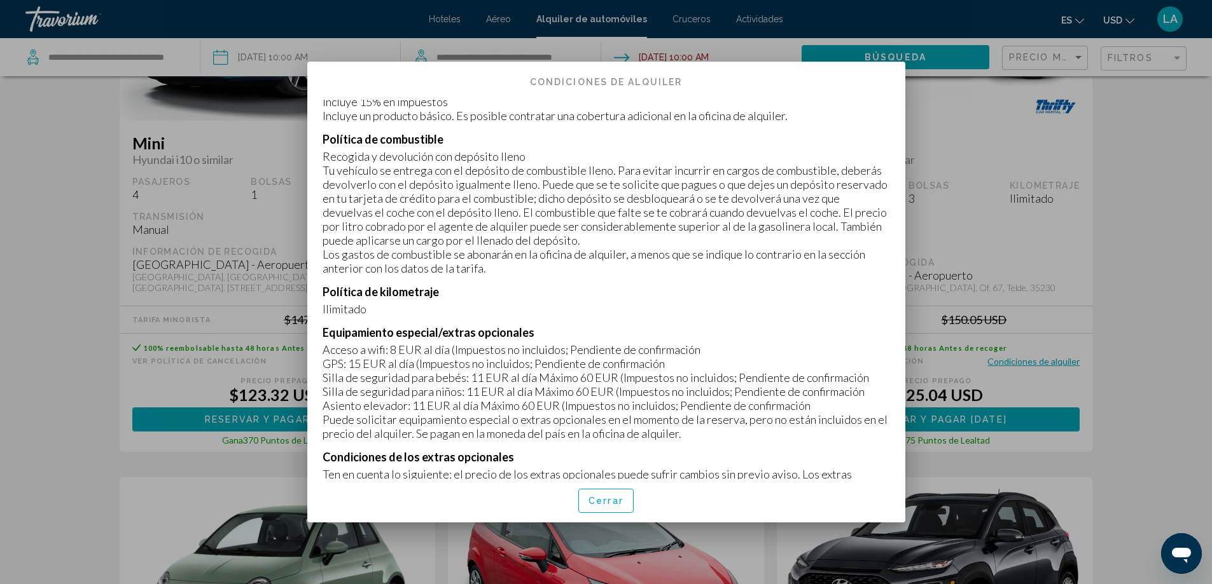
drag, startPoint x: 331, startPoint y: 319, endPoint x: 380, endPoint y: 320, distance: 49.0
click at [380, 316] on p "Ilimitado" at bounding box center [605, 309] width 567 height 14
click at [528, 316] on p "Ilimitado" at bounding box center [605, 309] width 567 height 14
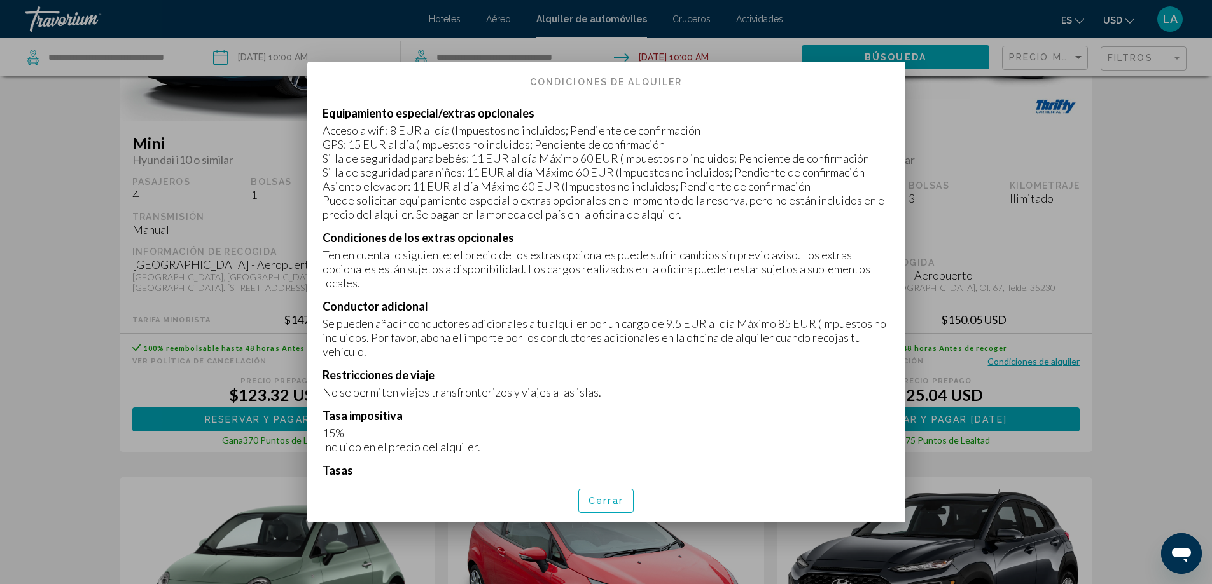
scroll to position [1081, 0]
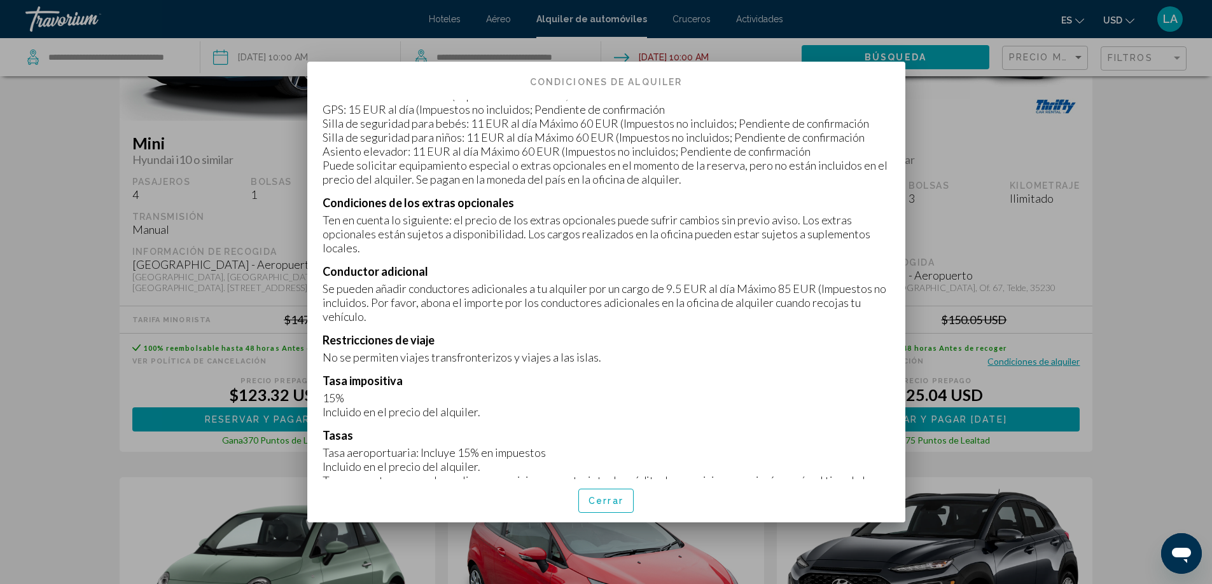
drag, startPoint x: 326, startPoint y: 303, endPoint x: 812, endPoint y: 298, distance: 485.3
click at [812, 298] on p "Se pueden añadir conductores adicionales a tu alquiler por un cargo de 9.5 EUR …" at bounding box center [605, 303] width 567 height 42
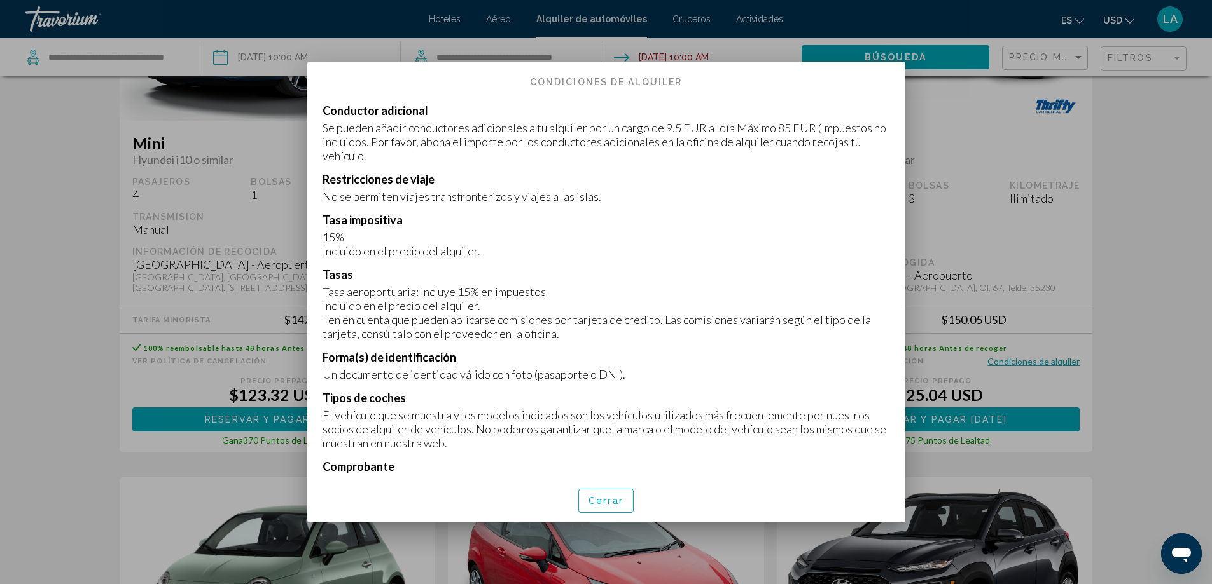
scroll to position [1272, 0]
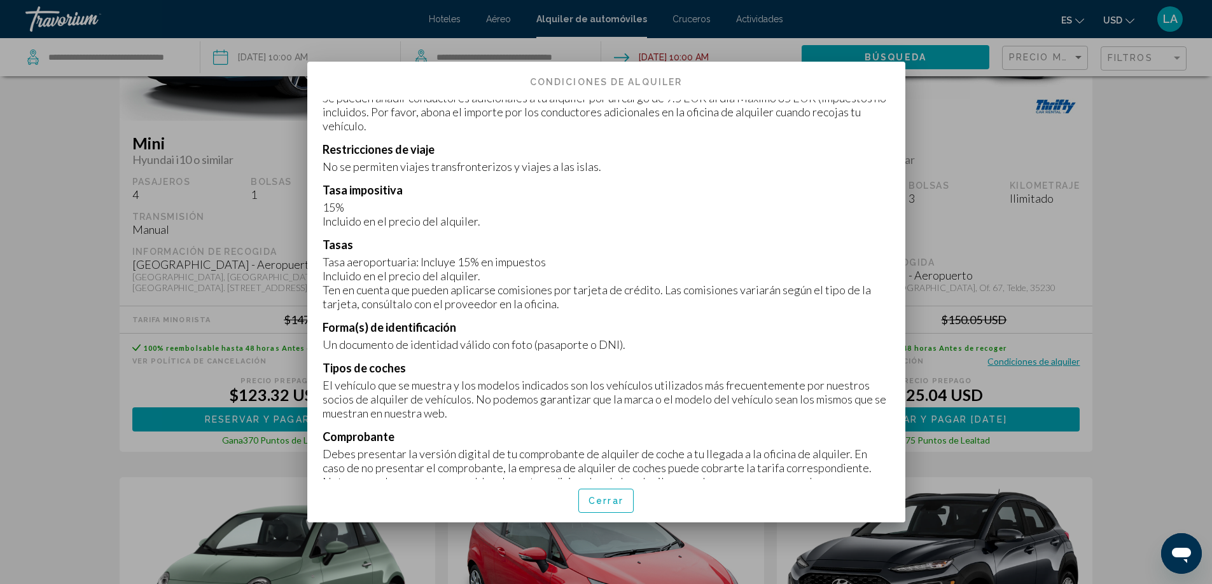
drag, startPoint x: 466, startPoint y: 361, endPoint x: 611, endPoint y: 370, distance: 145.2
click at [611, 370] on div "Incluido en la tarifa Tarifa de asistencia en carretera Suplemento de aeropuert…" at bounding box center [606, 290] width 598 height 380
click at [555, 352] on p "Un documento de identidad válido con foto (pasaporte o DNI)." at bounding box center [605, 345] width 567 height 14
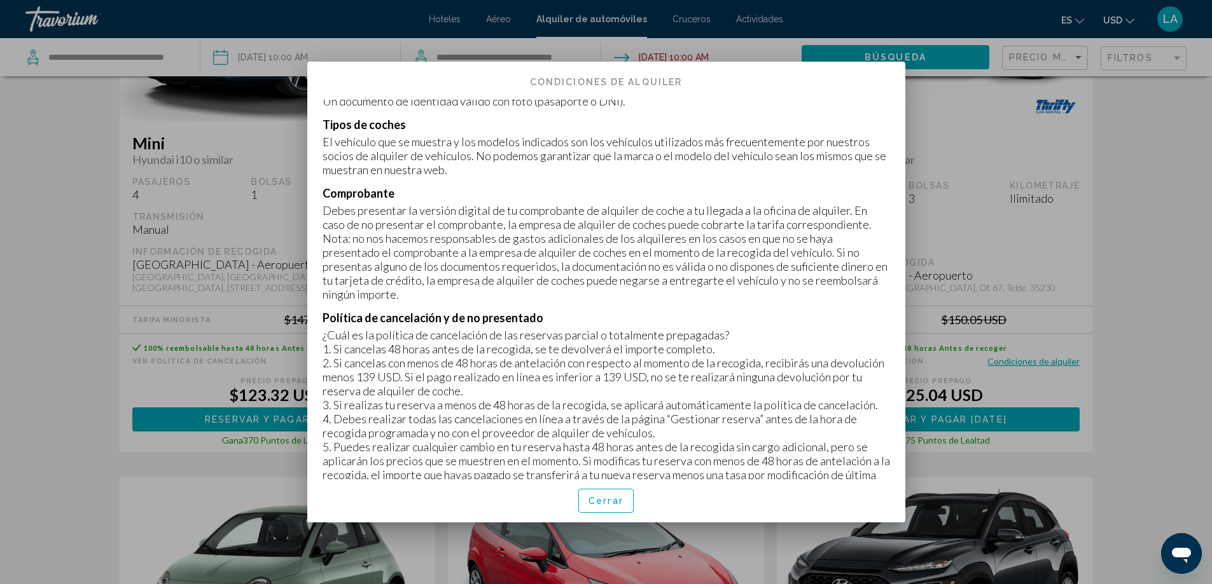
scroll to position [1526, 0]
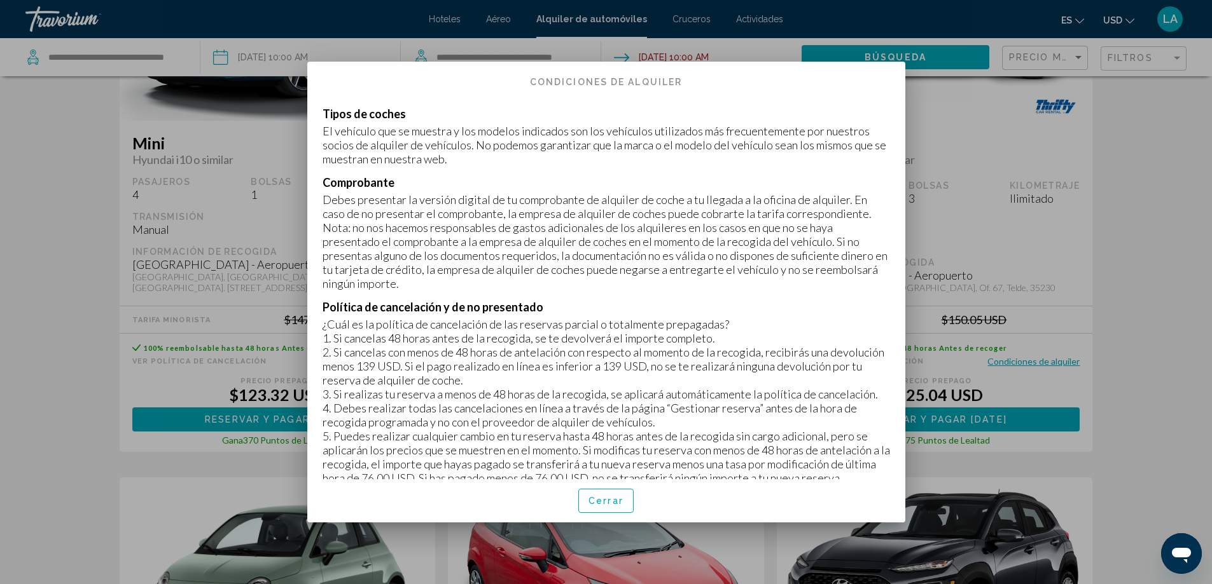
drag, startPoint x: 346, startPoint y: 341, endPoint x: 333, endPoint y: 340, distance: 12.8
click at [333, 331] on p "¿Cuál es la política de cancelación de las reservas parcial o totalmente prepag…" at bounding box center [605, 324] width 567 height 14
click at [549, 345] on p "1. Si cancelas 48 horas antes de la recogida, se te devolverá el importe comple…" at bounding box center [605, 338] width 567 height 14
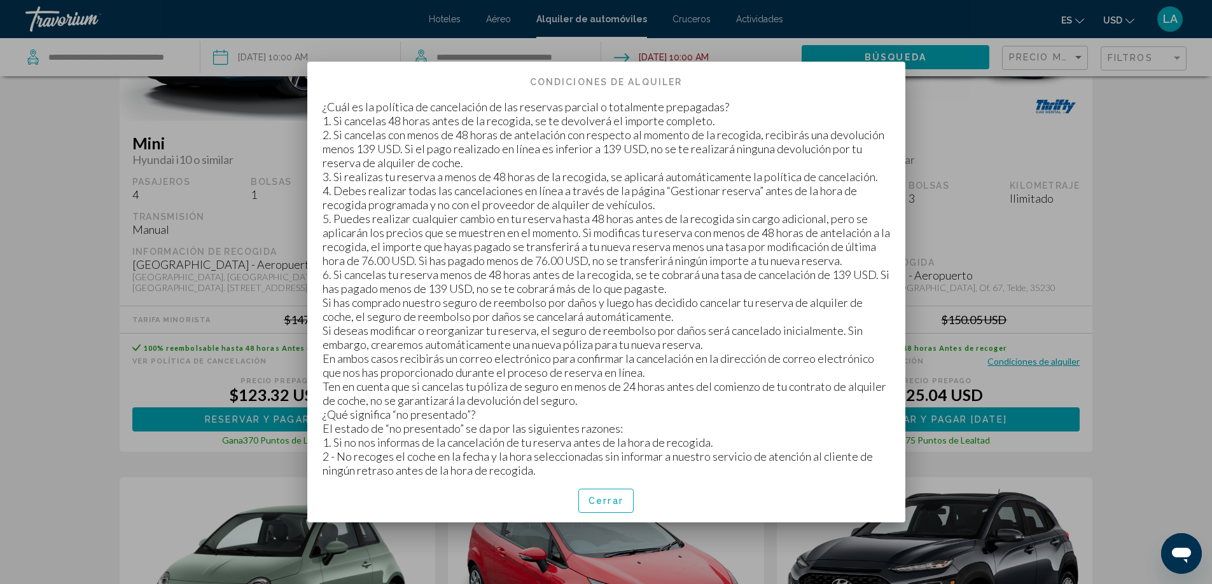
scroll to position [1781, 0]
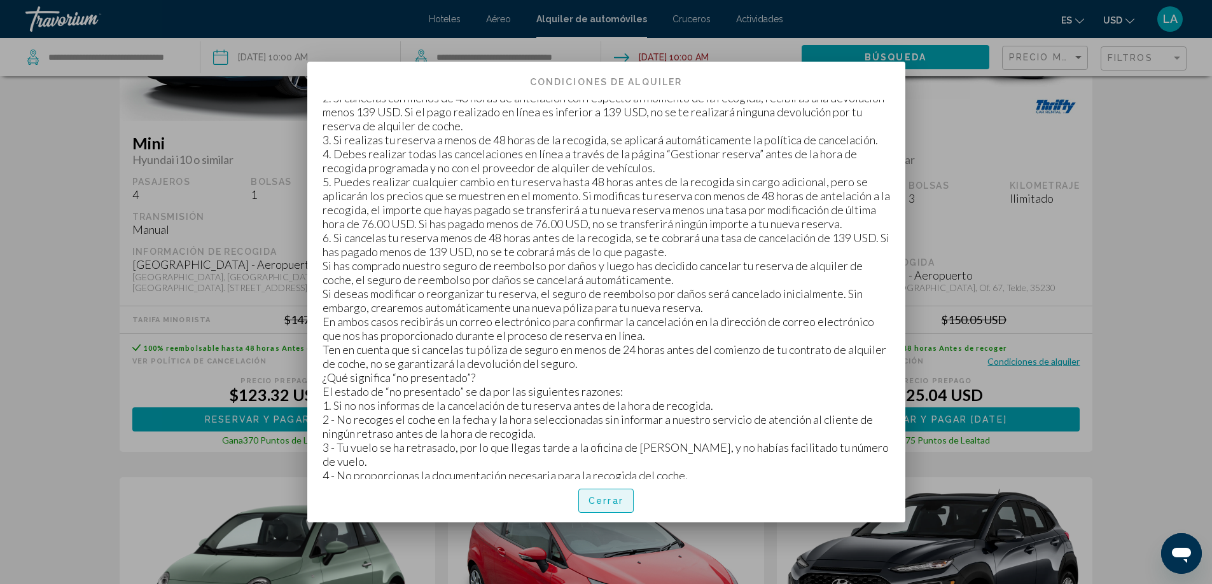
click at [617, 499] on span "Cerrar" at bounding box center [605, 502] width 35 height 10
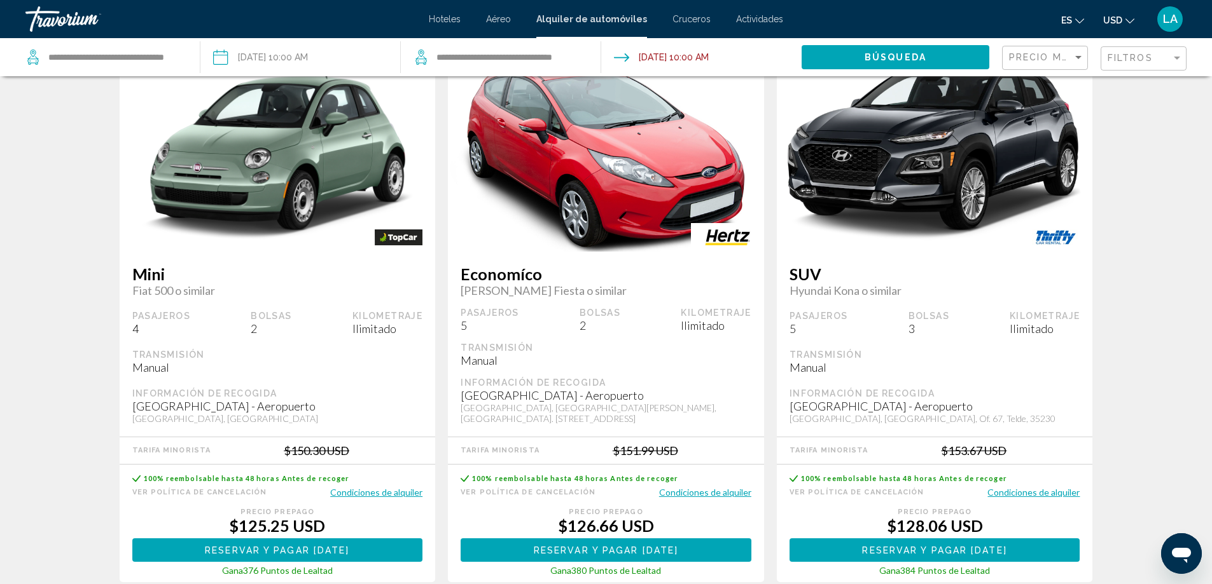
scroll to position [1336, 0]
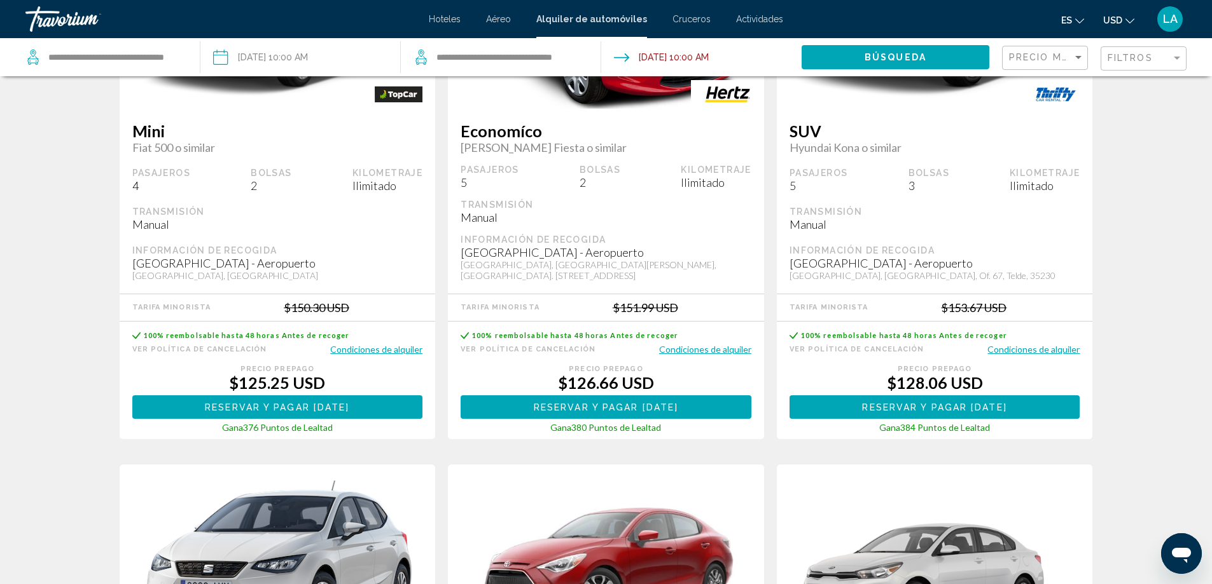
click at [700, 343] on button "Condiciones de alquiler" at bounding box center [705, 349] width 92 height 12
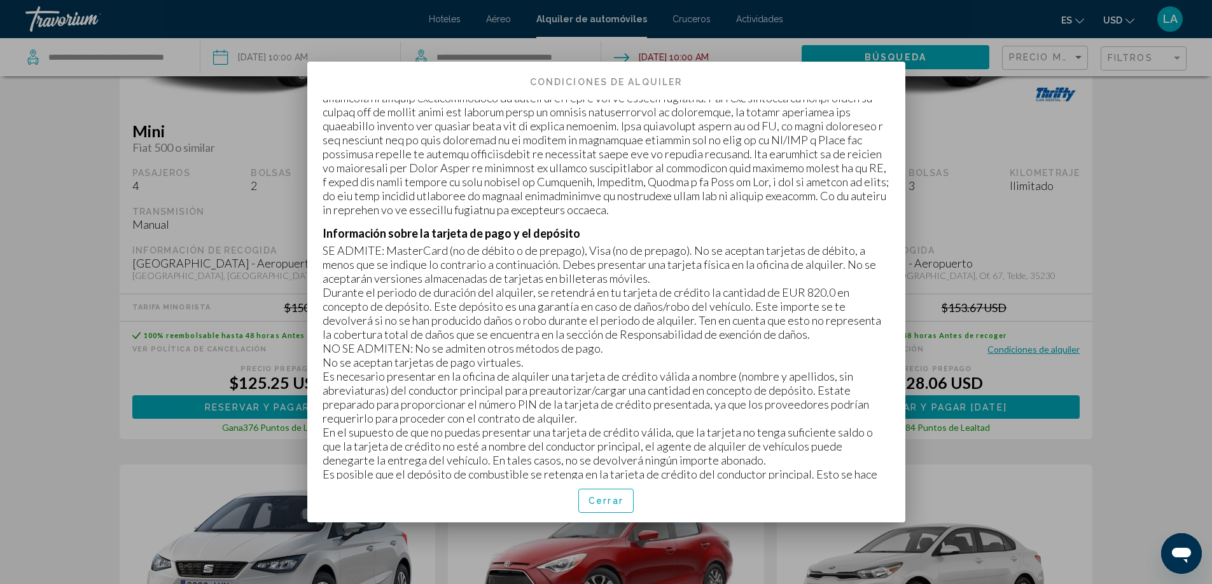
scroll to position [318, 0]
drag, startPoint x: 770, startPoint y: 310, endPoint x: 841, endPoint y: 305, distance: 70.8
click at [841, 305] on p "Durante el periodo de duración del alquiler, se retendrá en tu tarjeta de crédi…" at bounding box center [605, 312] width 567 height 56
click at [607, 507] on button "Cerrar" at bounding box center [605, 501] width 55 height 24
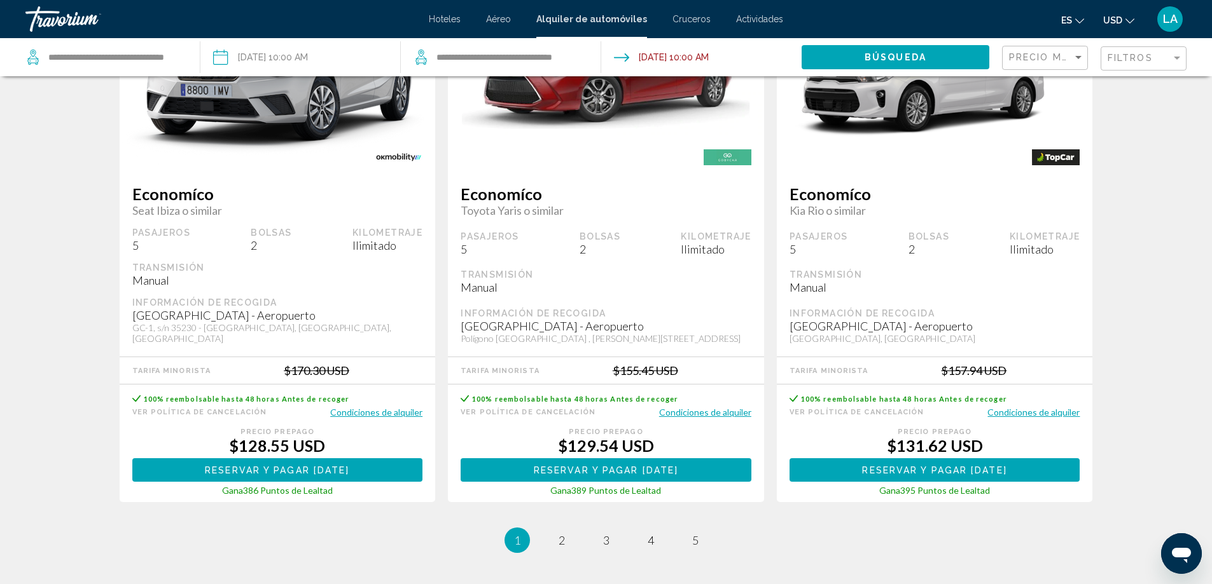
scroll to position [1844, 0]
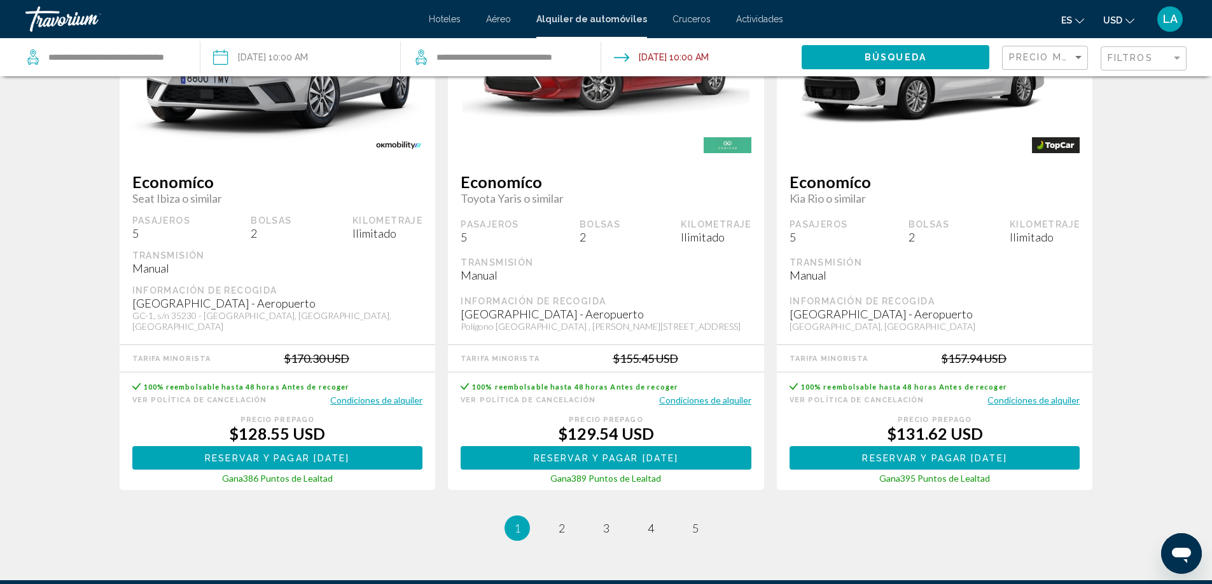
click at [1057, 394] on button "Condiciones de alquiler" at bounding box center [1033, 400] width 92 height 12
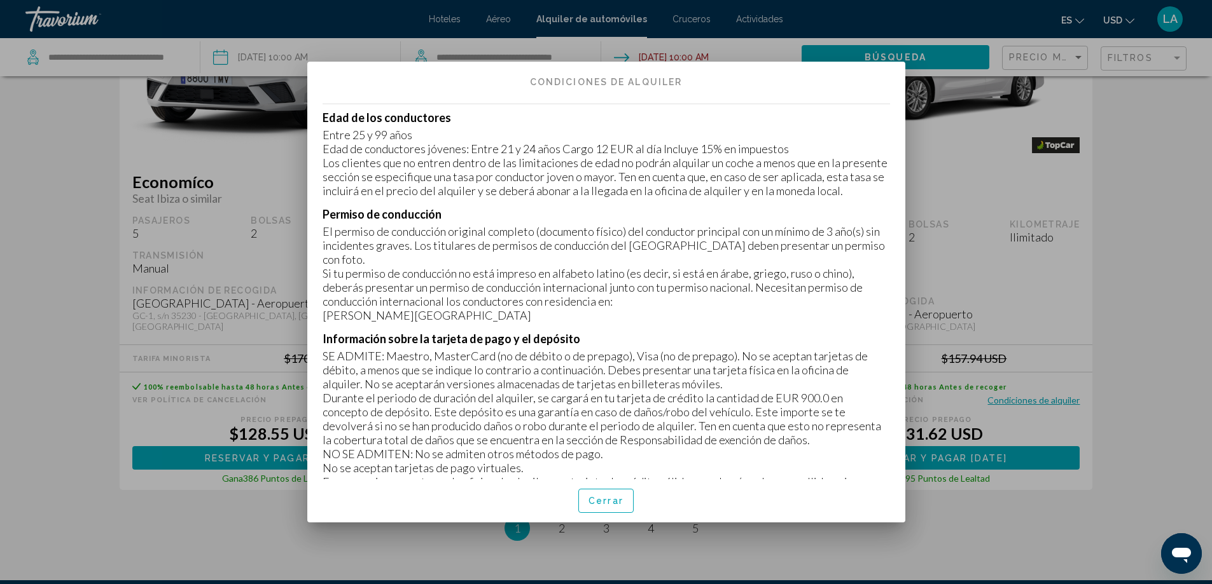
scroll to position [191, 0]
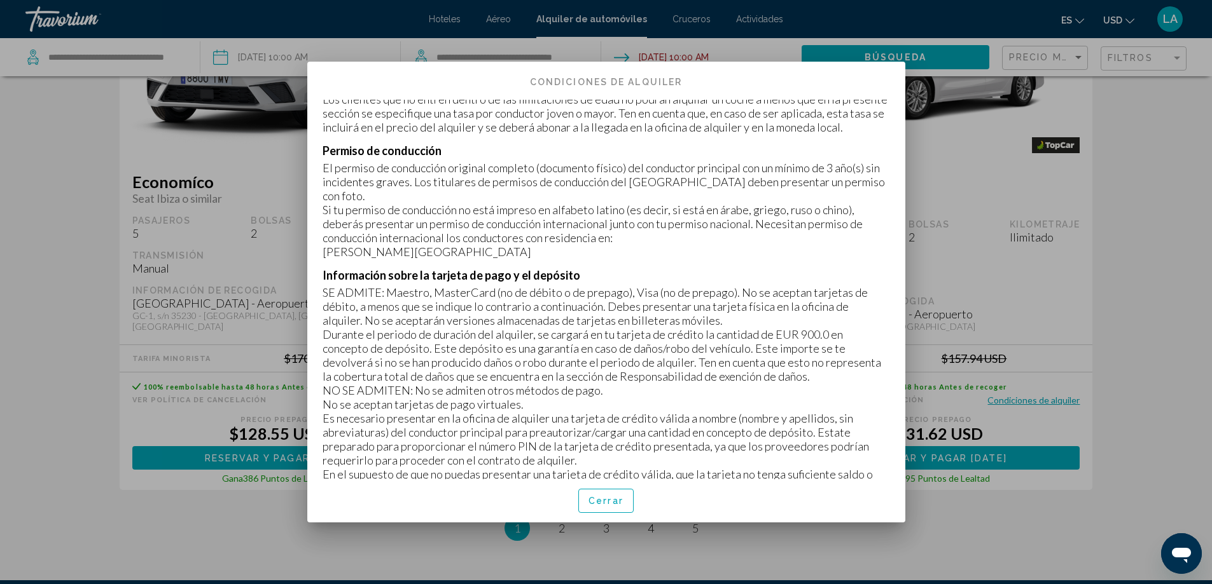
drag, startPoint x: 766, startPoint y: 349, endPoint x: 824, endPoint y: 352, distance: 58.0
click at [824, 352] on p "Durante el periodo de duración del alquiler, se cargará en tu tarjeta de crédit…" at bounding box center [605, 356] width 567 height 56
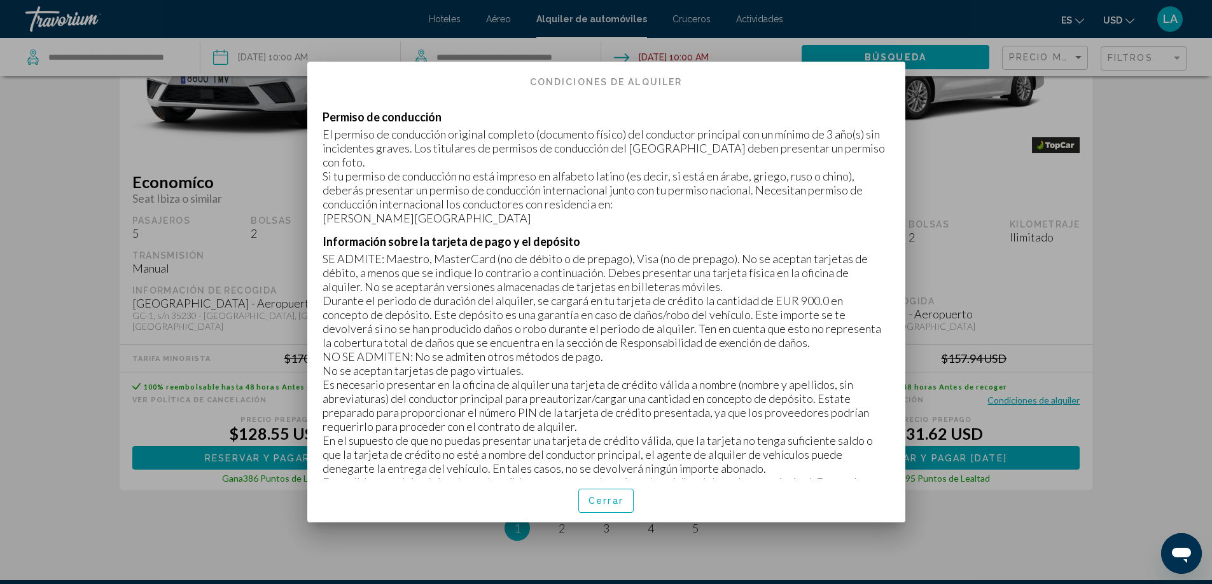
scroll to position [254, 0]
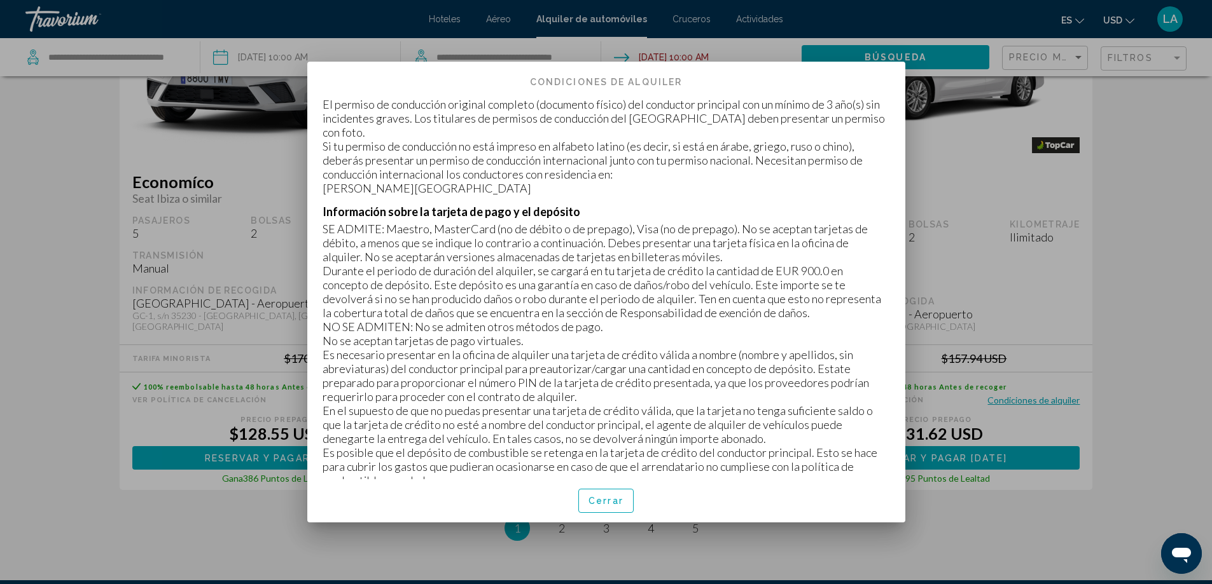
click at [1129, 364] on div at bounding box center [606, 292] width 1212 height 584
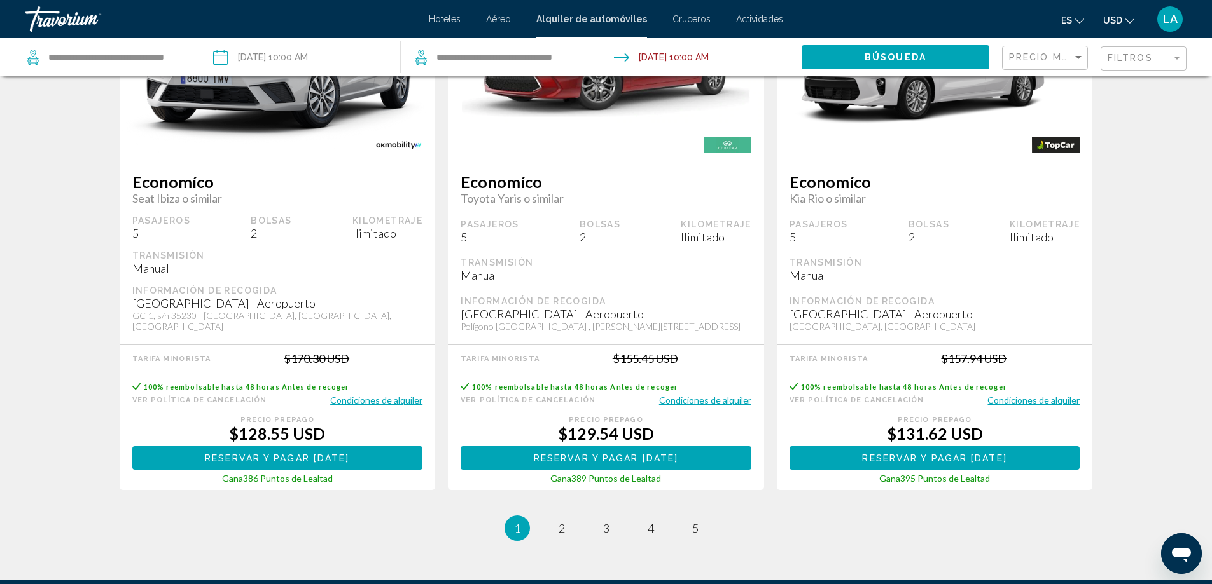
scroll to position [1986, 0]
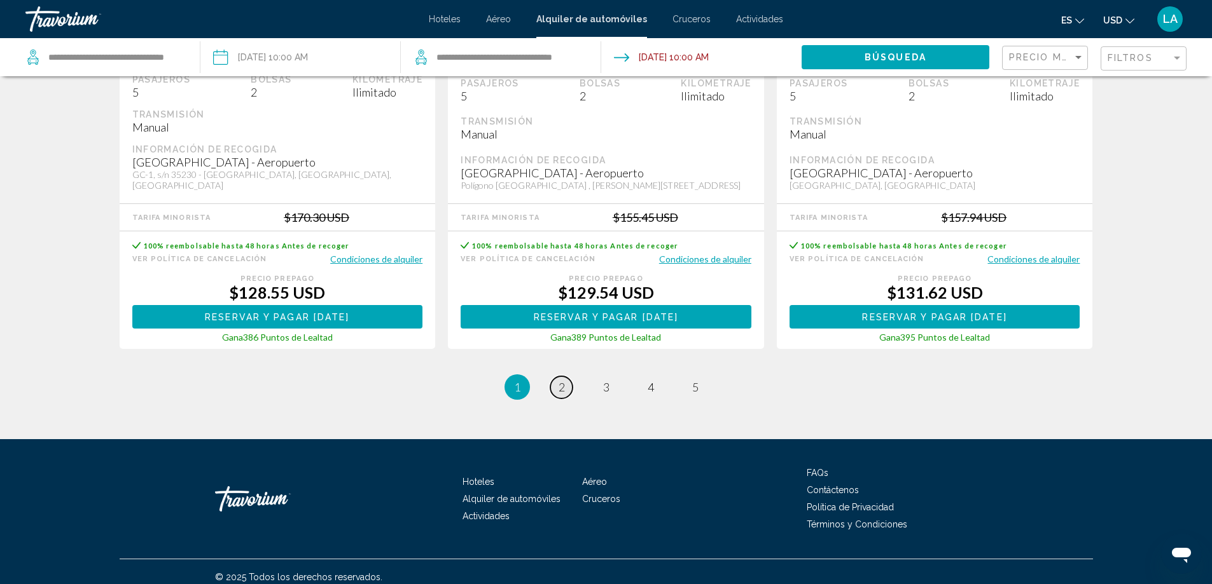
click at [560, 380] on span "2" at bounding box center [561, 387] width 6 height 14
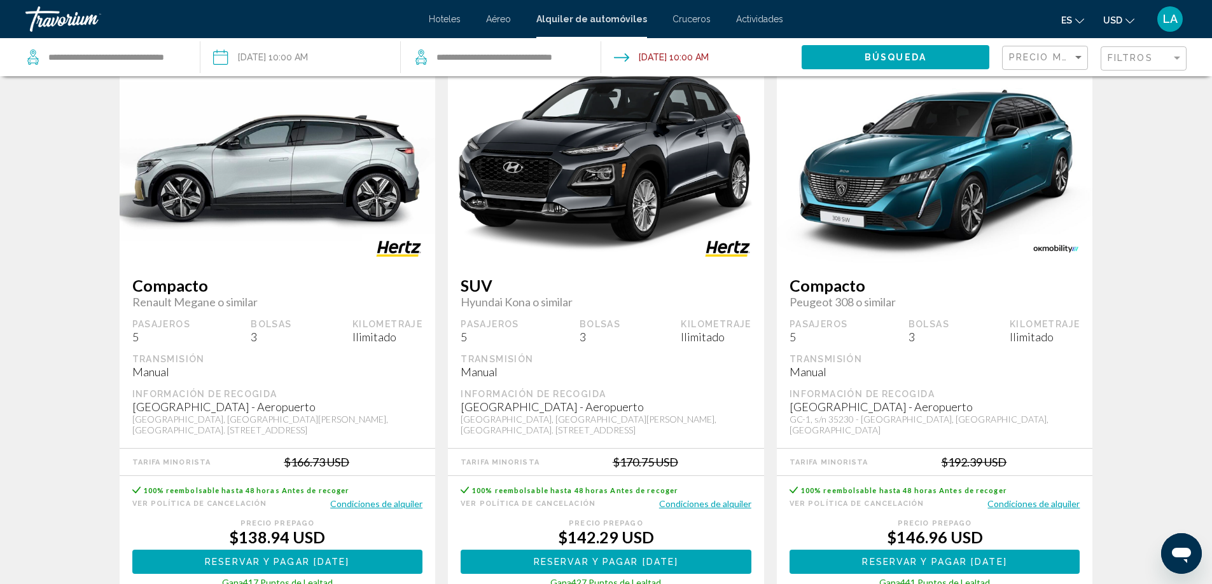
scroll to position [700, 0]
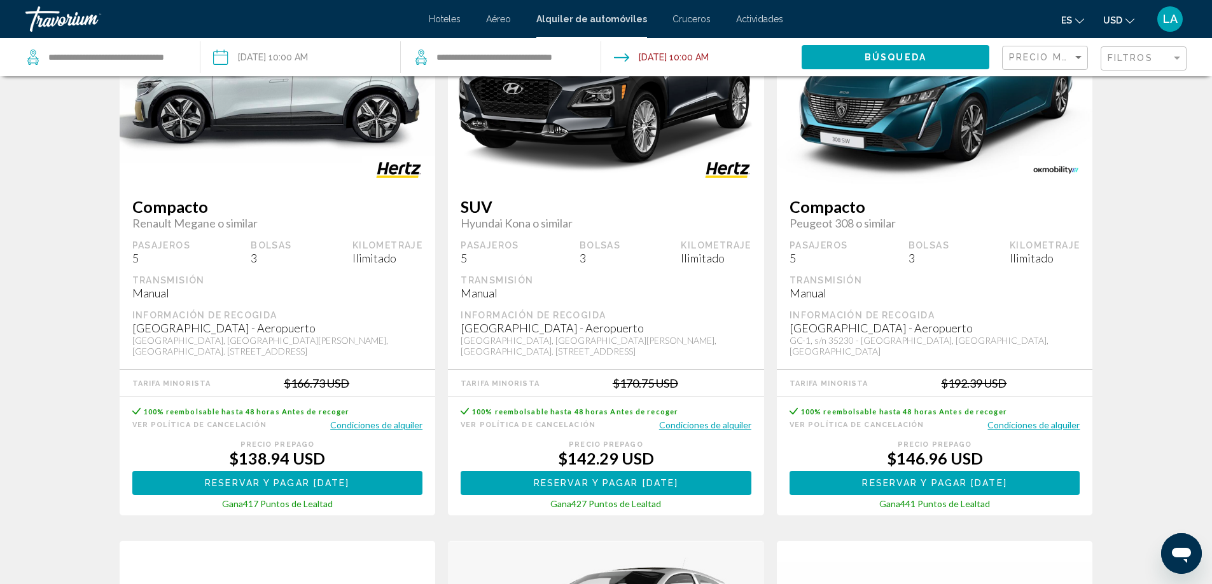
click at [1067, 422] on button "Condiciones de alquiler" at bounding box center [1033, 425] width 92 height 12
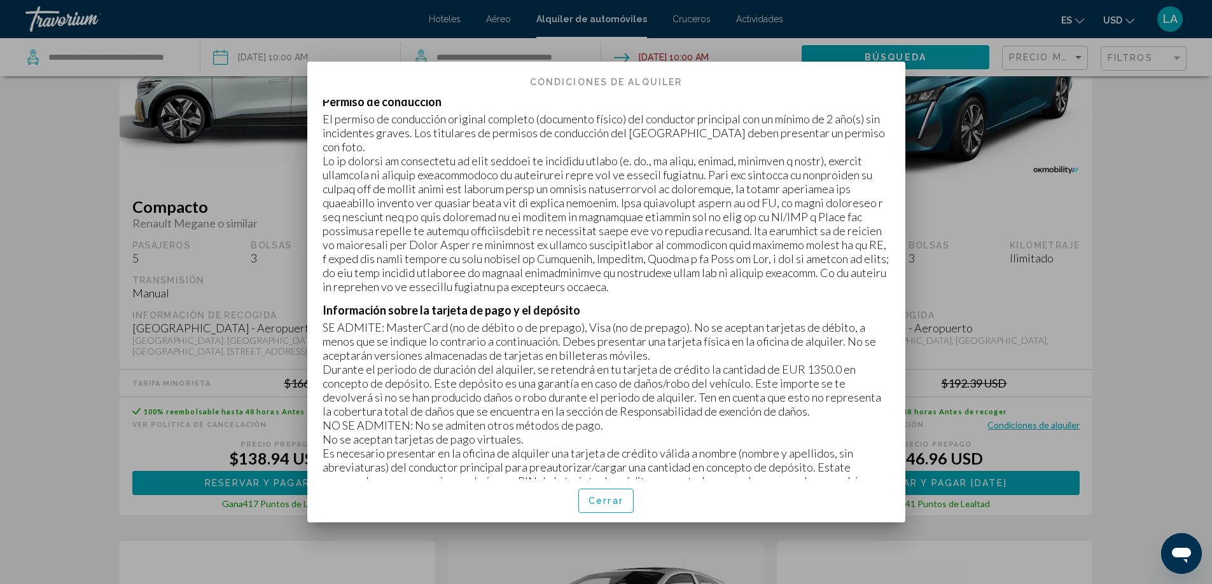
scroll to position [254, 0]
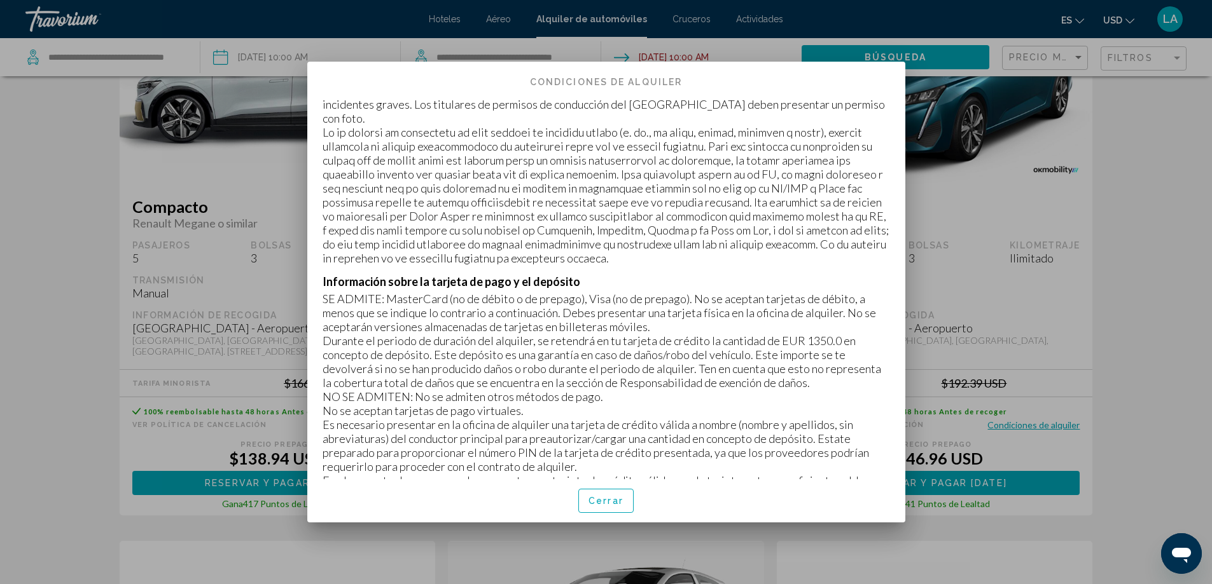
drag, startPoint x: 763, startPoint y: 351, endPoint x: 865, endPoint y: 354, distance: 101.8
click at [865, 354] on p "Durante el periodo de duración del alquiler, se retendrá en tu tarjeta de crédi…" at bounding box center [605, 362] width 567 height 56
click at [846, 361] on p "Durante el periodo de duración del alquiler, se retendrá en tu tarjeta de crédi…" at bounding box center [605, 362] width 567 height 56
click at [798, 363] on p "Durante el periodo de duración del alquiler, se retendrá en tu tarjeta de crédi…" at bounding box center [605, 362] width 567 height 56
click at [633, 504] on div "Cerrar" at bounding box center [605, 501] width 567 height 43
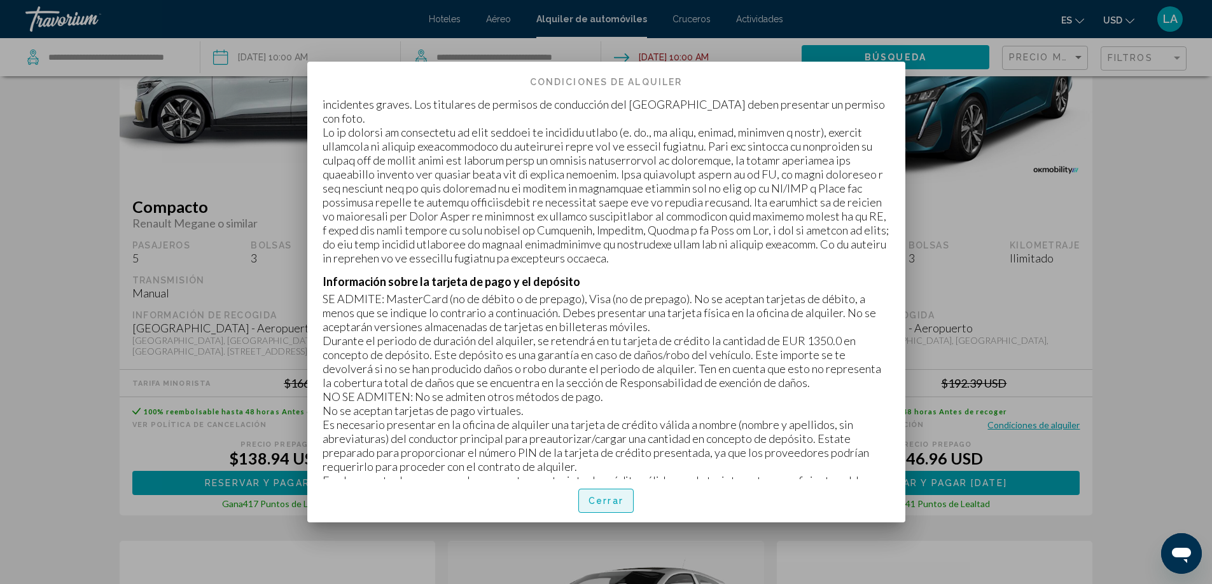
click at [628, 502] on button "Cerrar" at bounding box center [605, 501] width 55 height 24
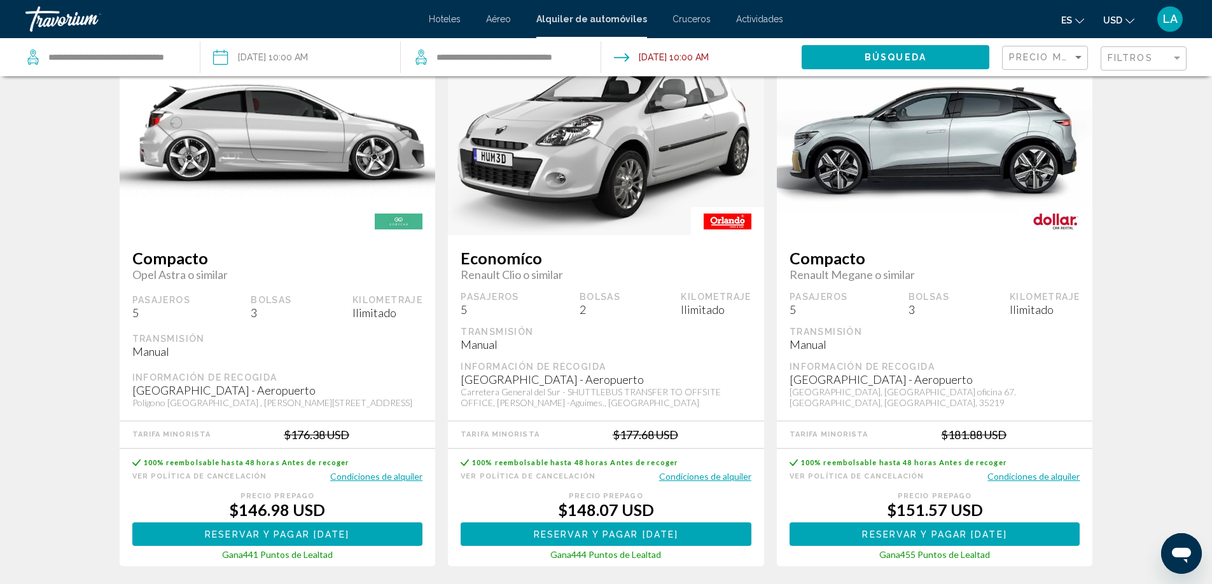
scroll to position [1272, 0]
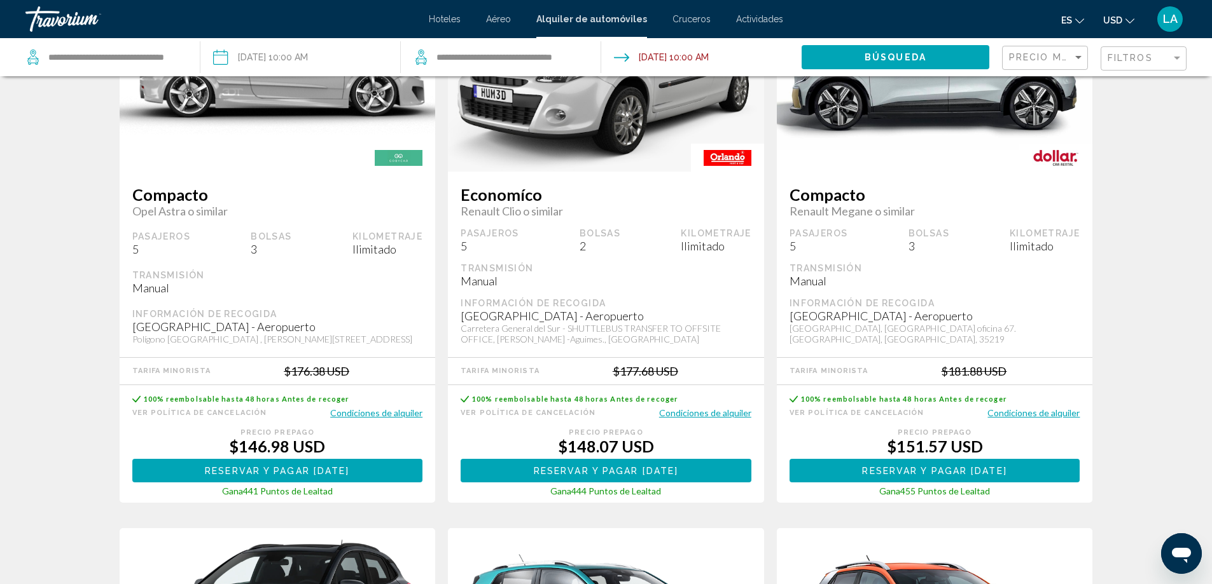
click at [1039, 412] on button "Condiciones de alquiler" at bounding box center [1033, 413] width 92 height 12
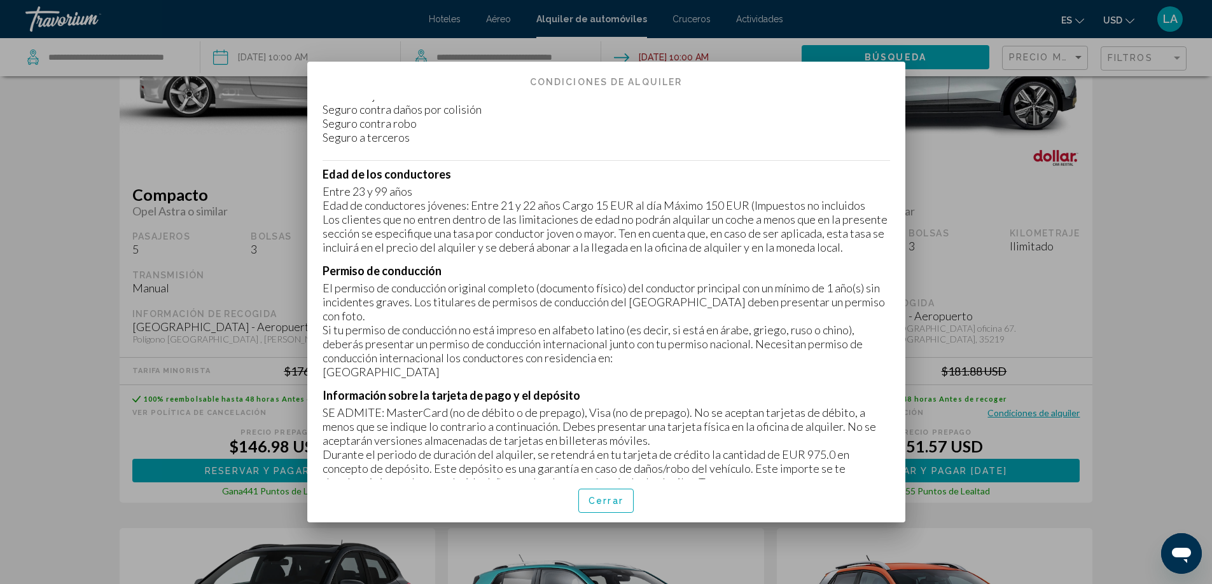
scroll to position [254, 0]
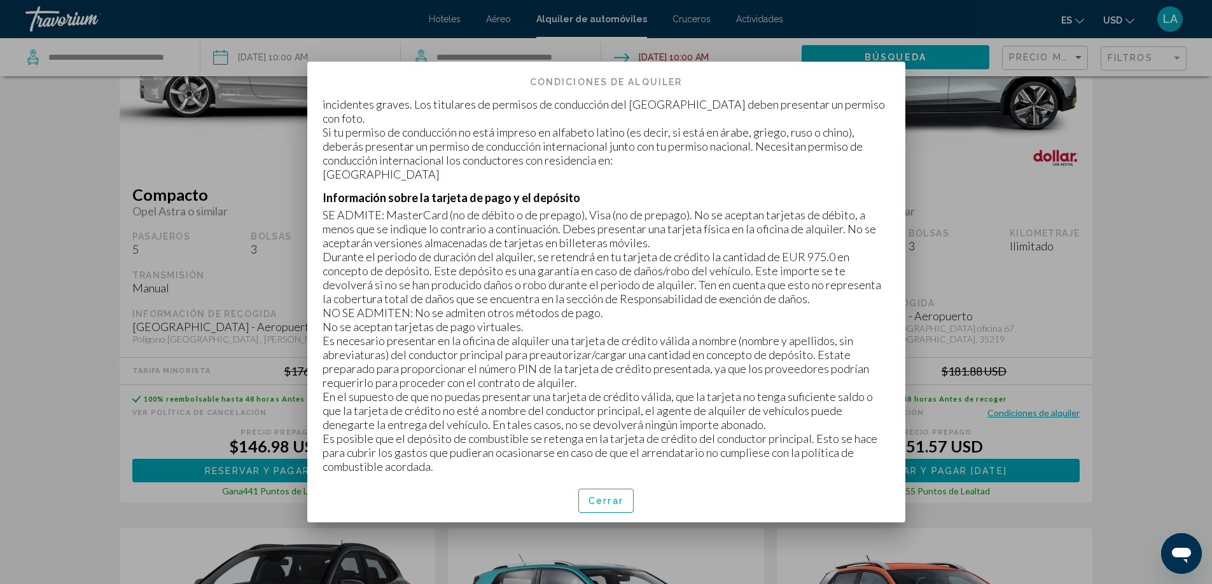
drag, startPoint x: 771, startPoint y: 277, endPoint x: 851, endPoint y: 273, distance: 79.6
click at [851, 273] on p "Durante el periodo de duración del alquiler, se retendrá en tu tarjeta de crédi…" at bounding box center [605, 278] width 567 height 56
click at [789, 300] on p "Durante el periodo de duración del alquiler, se retendrá en tu tarjeta de crédi…" at bounding box center [605, 278] width 567 height 56
click at [609, 504] on span "Cerrar" at bounding box center [605, 502] width 35 height 10
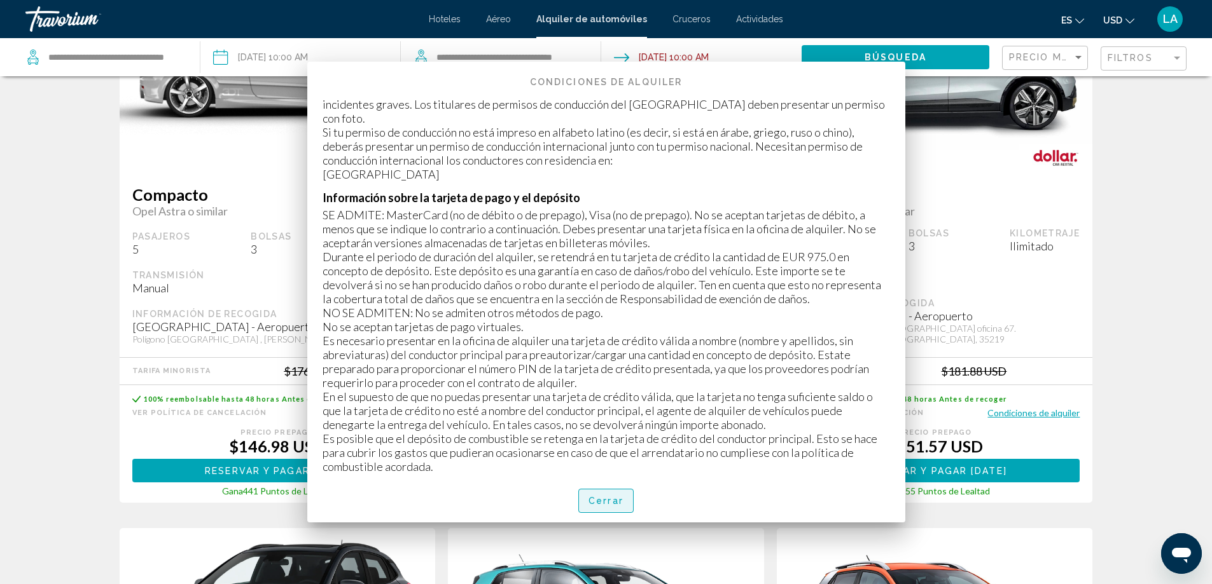
scroll to position [1272, 0]
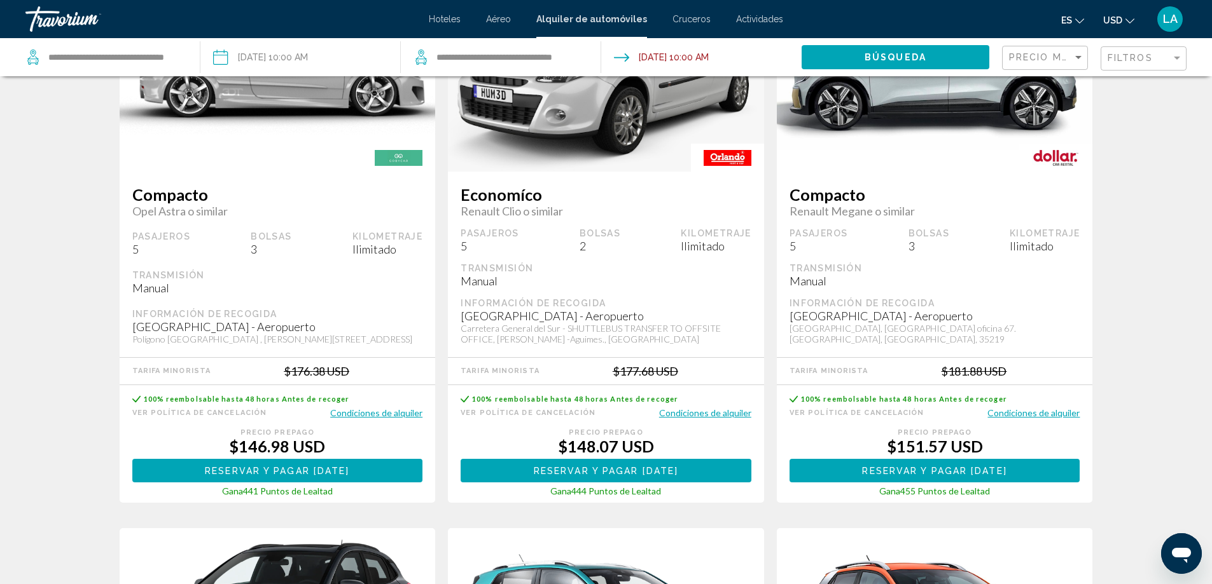
click at [1023, 408] on button "Condiciones de alquiler" at bounding box center [1033, 413] width 92 height 12
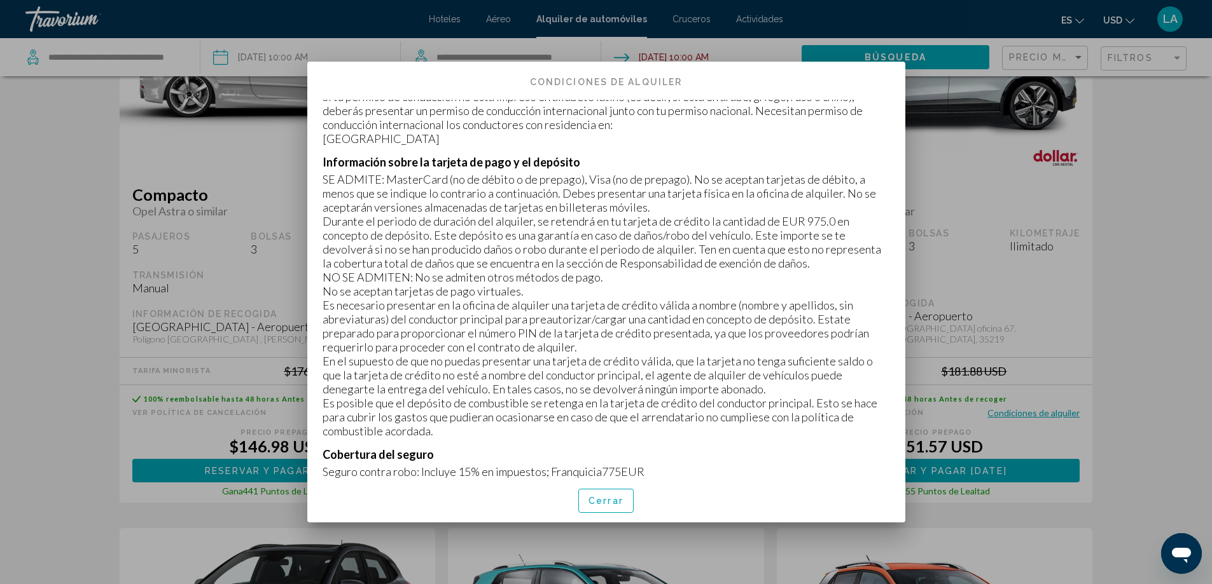
scroll to position [318, 0]
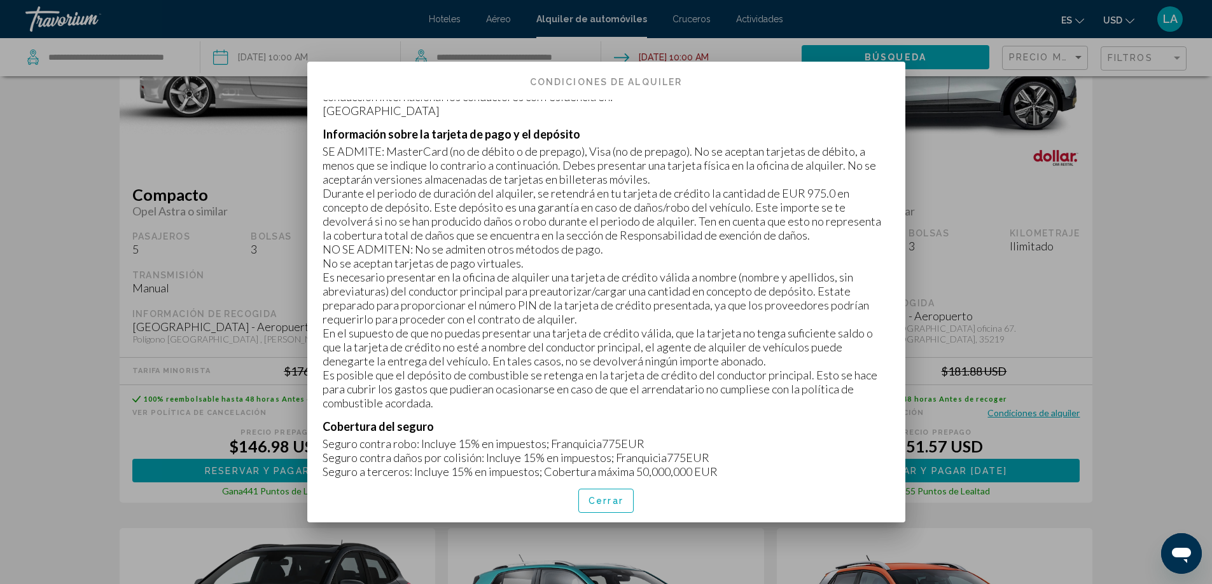
drag, startPoint x: 773, startPoint y: 205, endPoint x: 829, endPoint y: 205, distance: 55.3
click at [830, 205] on p "Durante el periodo de duración del alquiler, se retendrá en tu tarjeta de crédi…" at bounding box center [605, 214] width 567 height 56
click at [612, 504] on span "Cerrar" at bounding box center [605, 502] width 35 height 10
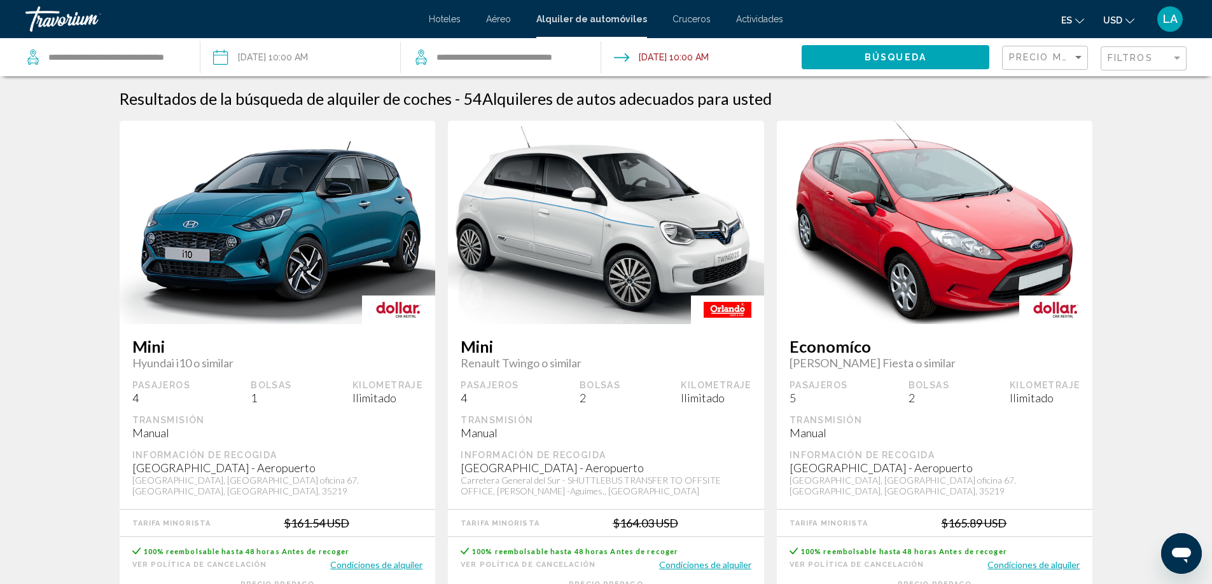
scroll to position [1272, 0]
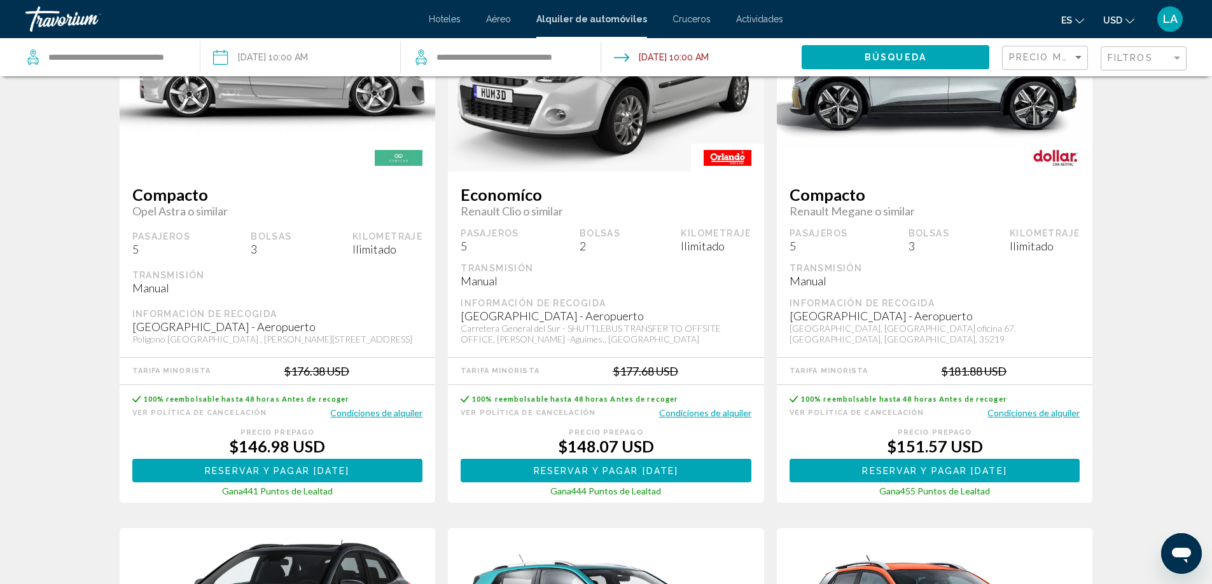
drag, startPoint x: 887, startPoint y: 443, endPoint x: 944, endPoint y: 441, distance: 57.3
click at [944, 441] on div "$151.57 USD" at bounding box center [934, 446] width 291 height 19
click at [1030, 410] on button "Condiciones de alquiler" at bounding box center [1033, 413] width 92 height 12
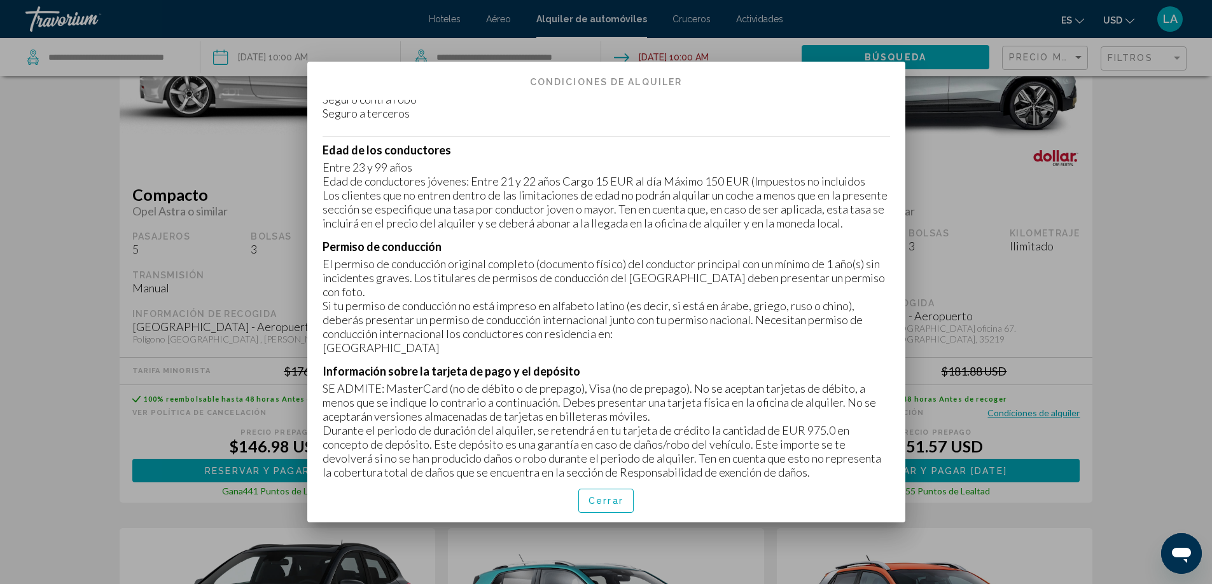
scroll to position [191, 0]
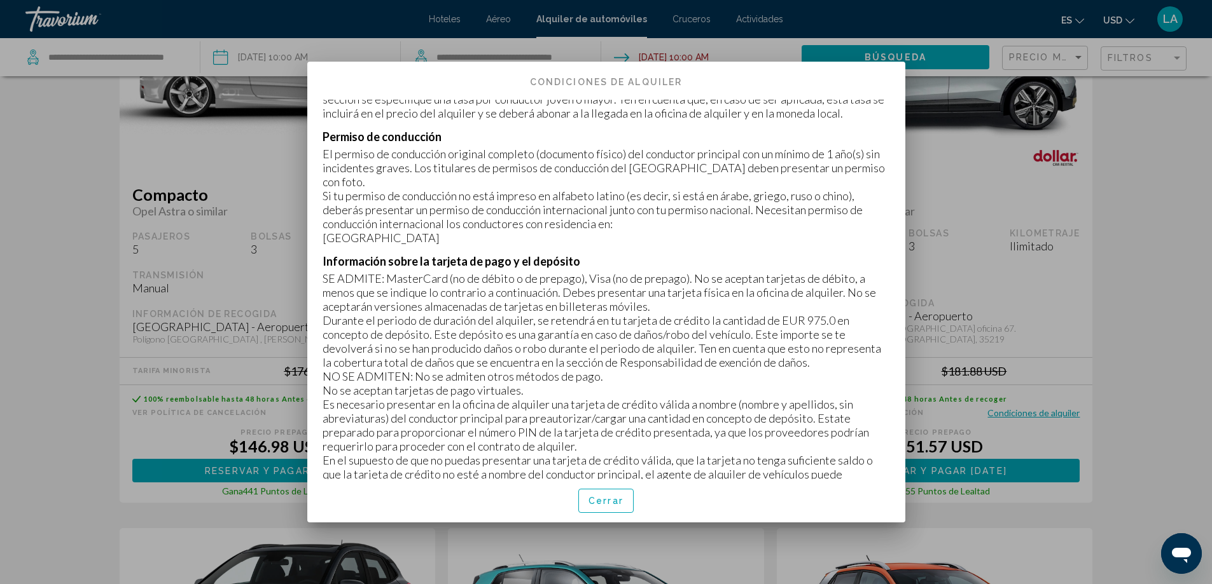
drag, startPoint x: 770, startPoint y: 337, endPoint x: 820, endPoint y: 336, distance: 50.3
click at [820, 336] on p "Durante el periodo de duración del alquiler, se retendrá en tu tarjeta de crédi…" at bounding box center [605, 342] width 567 height 56
click at [607, 496] on span "Cerrar" at bounding box center [605, 500] width 35 height 10
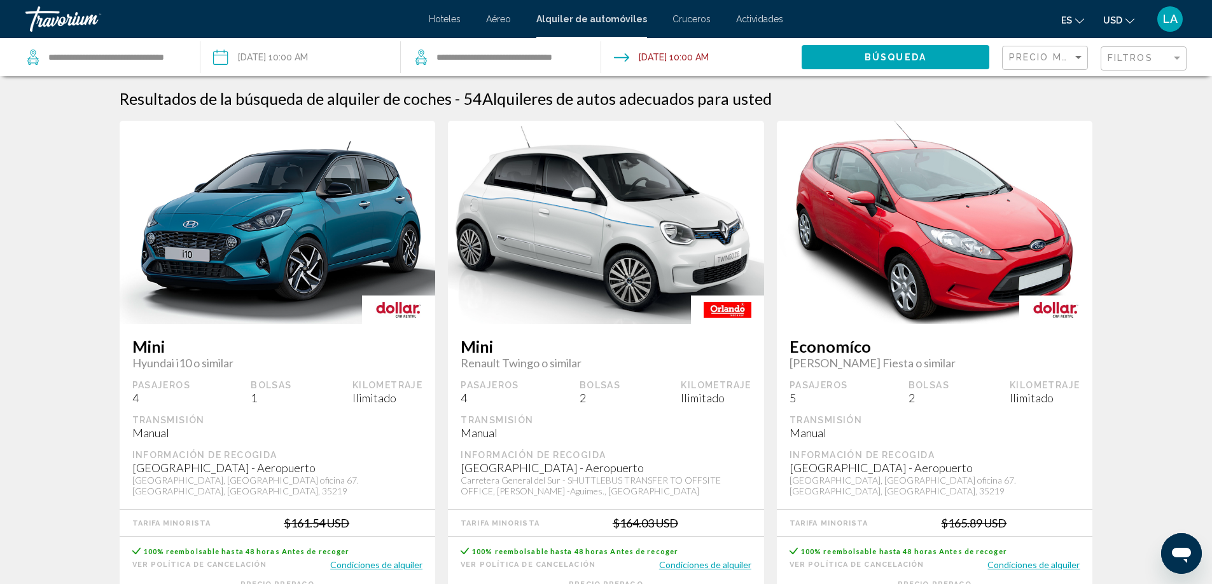
scroll to position [1272, 0]
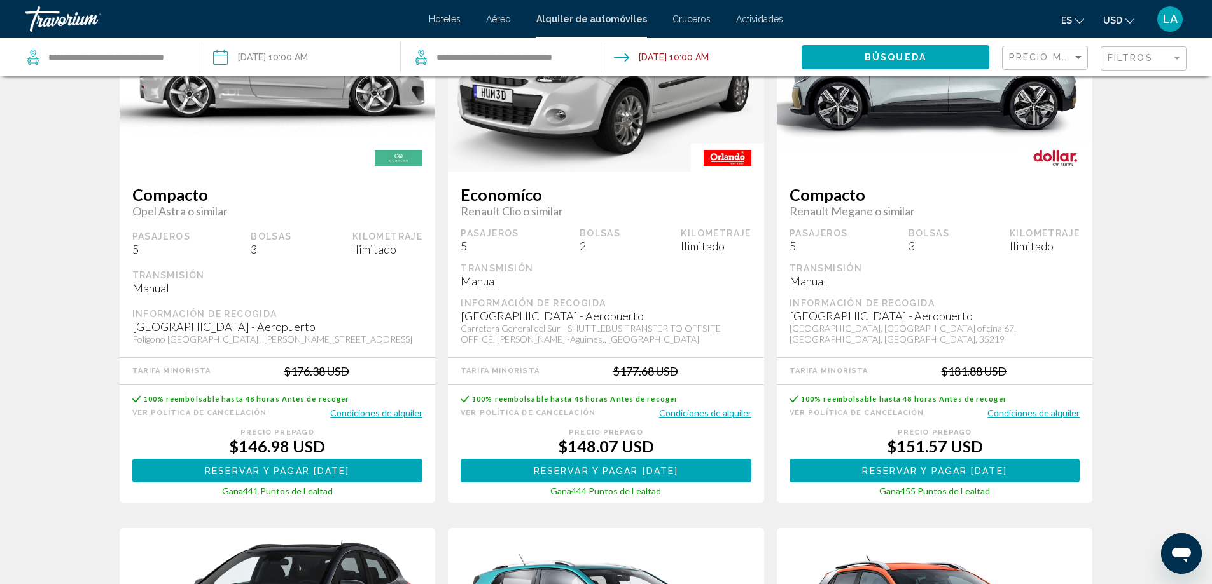
drag, startPoint x: 144, startPoint y: 395, endPoint x: 394, endPoint y: 401, distance: 249.4
click at [394, 401] on div "100% reembolsable hasta 48 horas Antes de recoger" at bounding box center [277, 399] width 291 height 15
drag, startPoint x: 120, startPoint y: 394, endPoint x: 389, endPoint y: 401, distance: 268.5
click at [389, 401] on div "100% reembolsable hasta 48 horas Antes de recoger Ver Política de cancelación C…" at bounding box center [278, 444] width 316 height 118
click at [386, 400] on div "100% reembolsable hasta 48 horas Antes de recoger" at bounding box center [277, 399] width 291 height 15
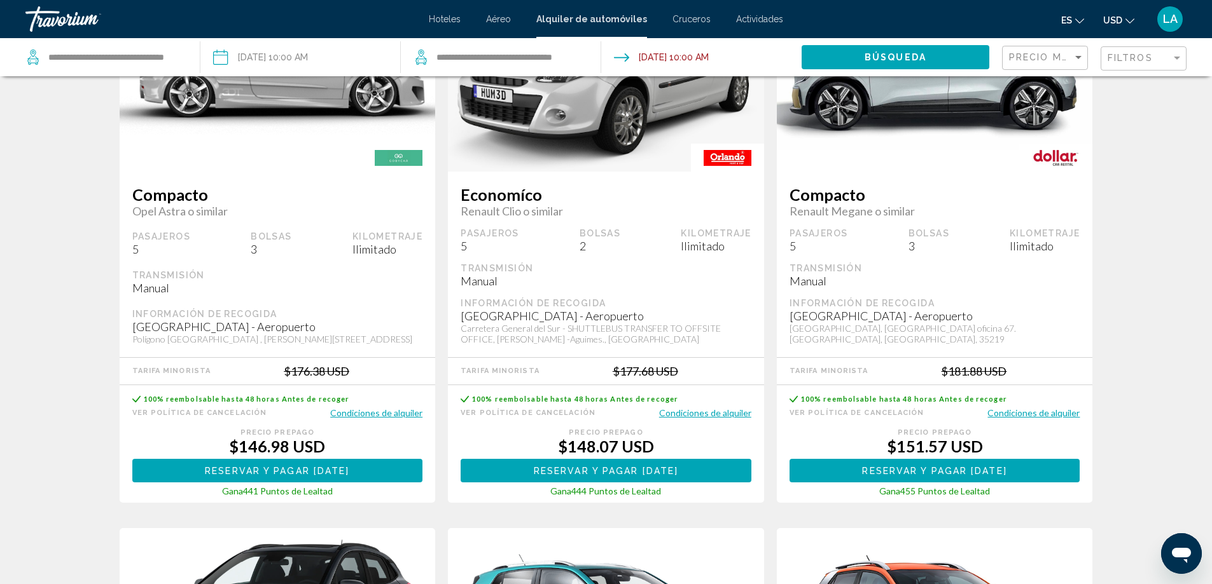
drag, startPoint x: 318, startPoint y: 408, endPoint x: 132, endPoint y: 398, distance: 186.0
click at [132, 398] on div "100% reembolsable hasta 48 horas Antes de recoger" at bounding box center [277, 399] width 291 height 15
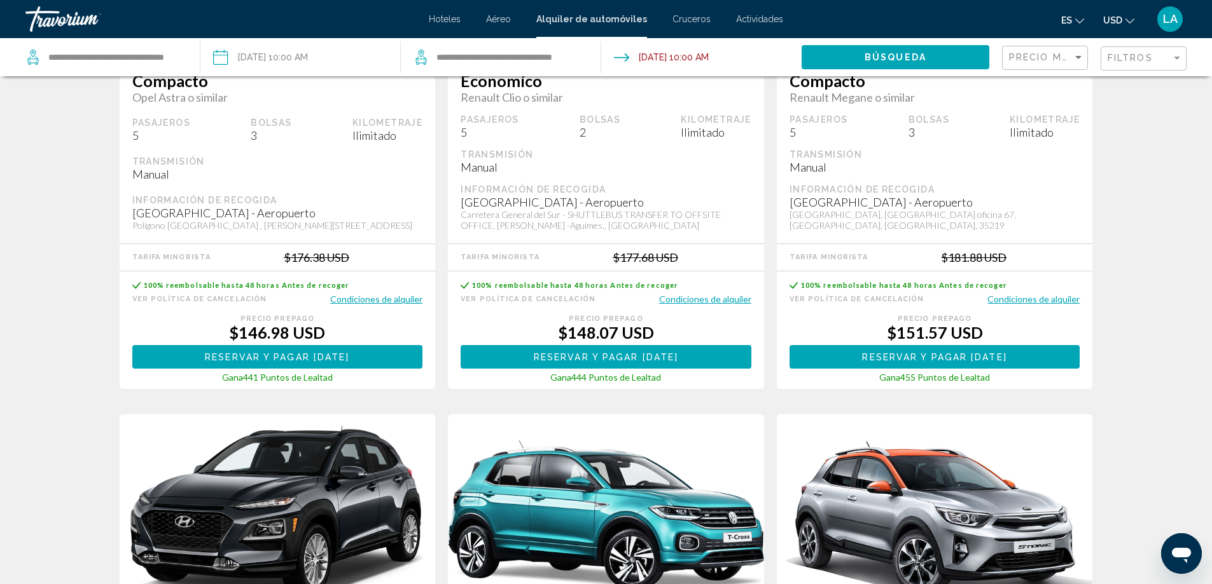
scroll to position [1399, 0]
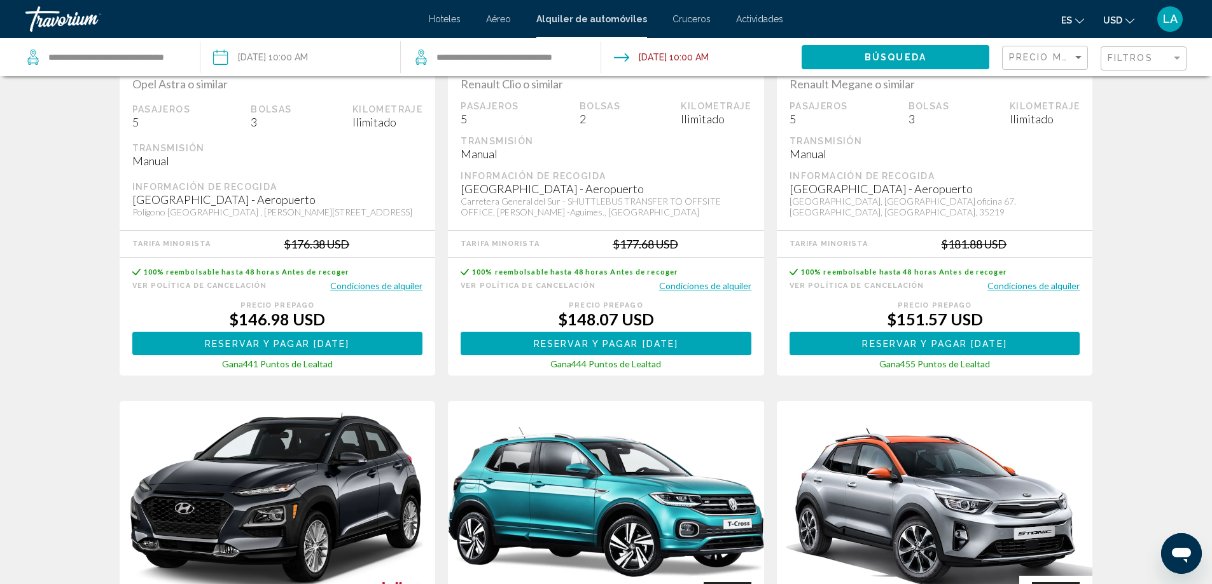
drag, startPoint x: 227, startPoint y: 364, endPoint x: 340, endPoint y: 364, distance: 113.2
click at [340, 364] on div "Gana 441 Puntos de Lealtad" at bounding box center [277, 364] width 291 height 11
click at [344, 364] on div "Gana 441 Puntos de Lealtad" at bounding box center [277, 364] width 291 height 11
drag, startPoint x: 344, startPoint y: 364, endPoint x: 226, endPoint y: 363, distance: 118.3
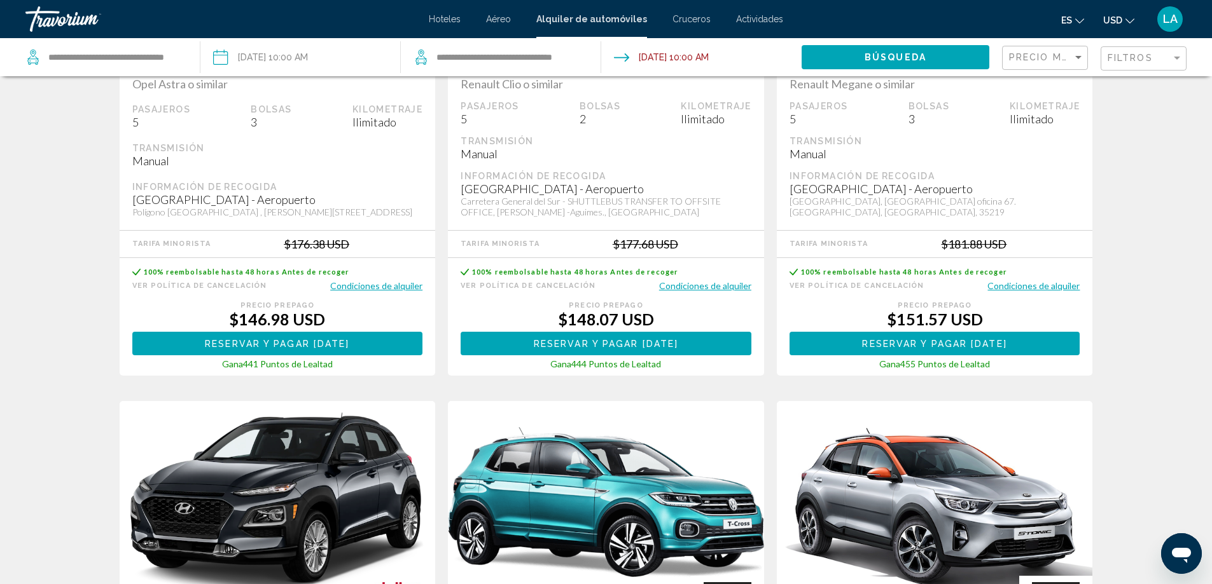
click at [221, 363] on div "Gana 441 Puntos de Lealtad" at bounding box center [277, 364] width 291 height 11
click at [228, 363] on span "Gana" at bounding box center [232, 364] width 21 height 11
drag, startPoint x: 221, startPoint y: 364, endPoint x: 334, endPoint y: 360, distance: 113.3
click at [334, 360] on div "Gana 441 Puntos de Lealtad" at bounding box center [277, 364] width 291 height 11
click at [337, 363] on div "Gana 441 Puntos de Lealtad" at bounding box center [277, 364] width 291 height 11
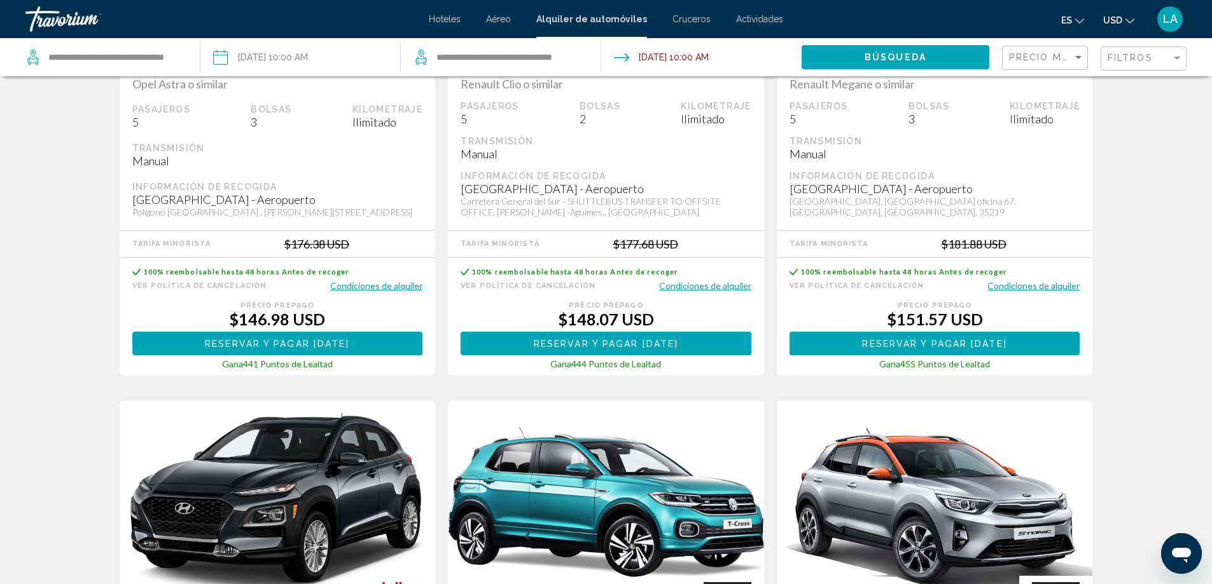
drag, startPoint x: 223, startPoint y: 364, endPoint x: 333, endPoint y: 364, distance: 110.7
click at [333, 364] on div "Gana 441 Puntos de Lealtad" at bounding box center [277, 364] width 291 height 11
drag, startPoint x: 333, startPoint y: 364, endPoint x: 273, endPoint y: 369, distance: 60.0
click at [333, 366] on div "Gana 441 Puntos de Lealtad" at bounding box center [277, 364] width 291 height 11
click at [223, 364] on span "Gana" at bounding box center [232, 364] width 21 height 11
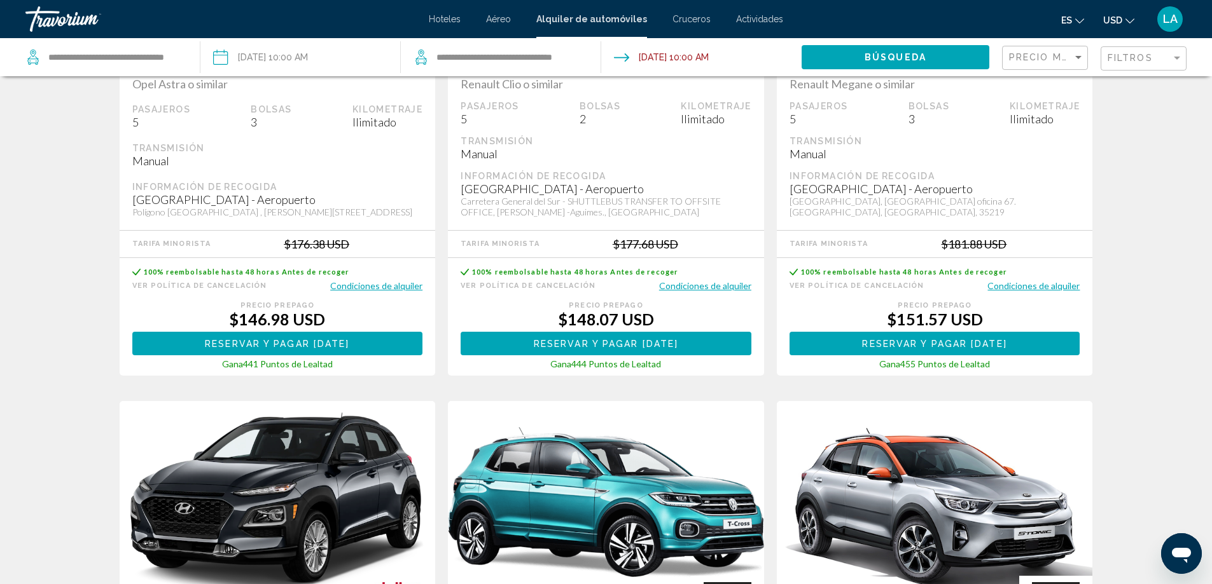
drag, startPoint x: 223, startPoint y: 364, endPoint x: 338, endPoint y: 368, distance: 115.2
click at [338, 368] on div "Gana 441 Puntos de Lealtad" at bounding box center [277, 364] width 291 height 11
drag, startPoint x: 338, startPoint y: 366, endPoint x: 224, endPoint y: 371, distance: 114.0
click at [224, 371] on div "100% reembolsable hasta 48 horas Antes de recoger Ver Política de cancelación C…" at bounding box center [278, 317] width 316 height 118
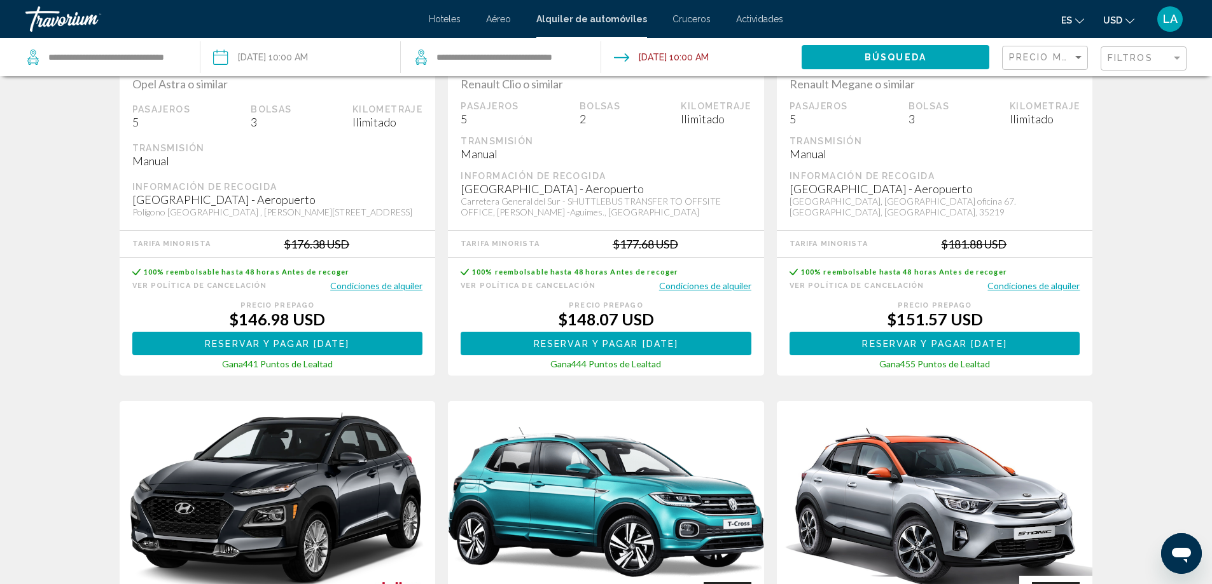
click at [218, 370] on div "100% reembolsable hasta 48 horas Antes de recoger Ver Política de cancelación C…" at bounding box center [278, 317] width 316 height 118
drag, startPoint x: 221, startPoint y: 361, endPoint x: 345, endPoint y: 359, distance: 123.4
click at [345, 359] on div "Gana 441 Puntos de Lealtad" at bounding box center [277, 364] width 291 height 11
click at [345, 360] on div "Gana 441 Puntos de Lealtad" at bounding box center [277, 364] width 291 height 11
drag, startPoint x: 333, startPoint y: 366, endPoint x: 227, endPoint y: 359, distance: 106.4
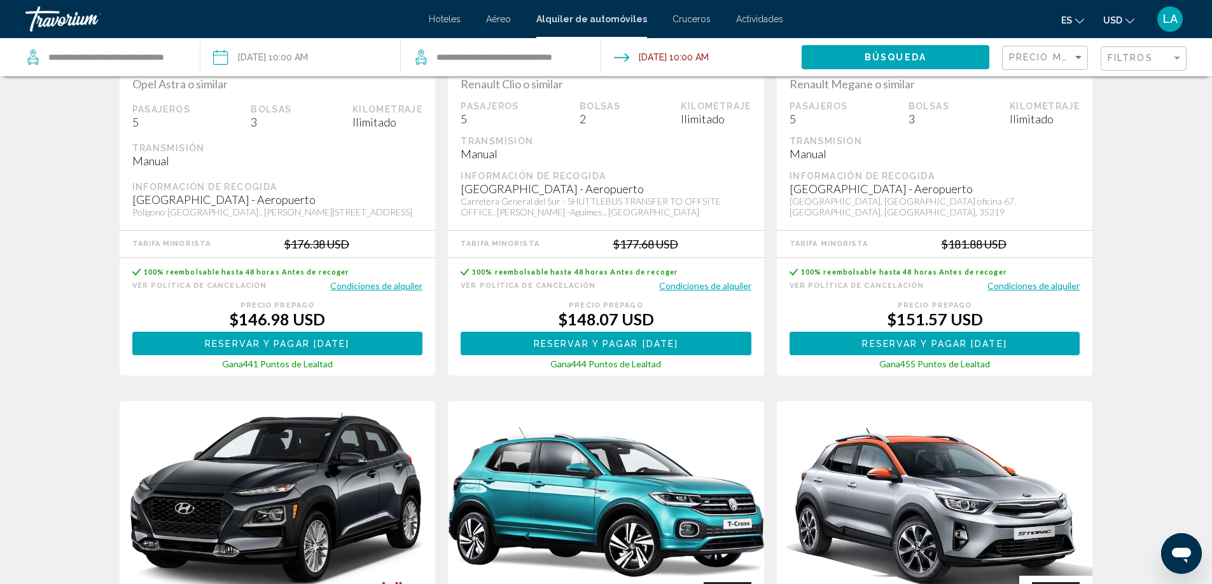
click at [227, 359] on div "Gana 441 Puntos de Lealtad" at bounding box center [277, 364] width 291 height 11
drag, startPoint x: 221, startPoint y: 359, endPoint x: 364, endPoint y: 373, distance: 144.4
click at [364, 373] on div "100% reembolsable hasta 48 horas Antes de recoger Ver Política de cancelación C…" at bounding box center [278, 317] width 316 height 118
click at [337, 366] on div "Gana 441 Puntos de Lealtad" at bounding box center [277, 364] width 291 height 11
drag, startPoint x: 335, startPoint y: 364, endPoint x: 228, endPoint y: 363, distance: 106.9
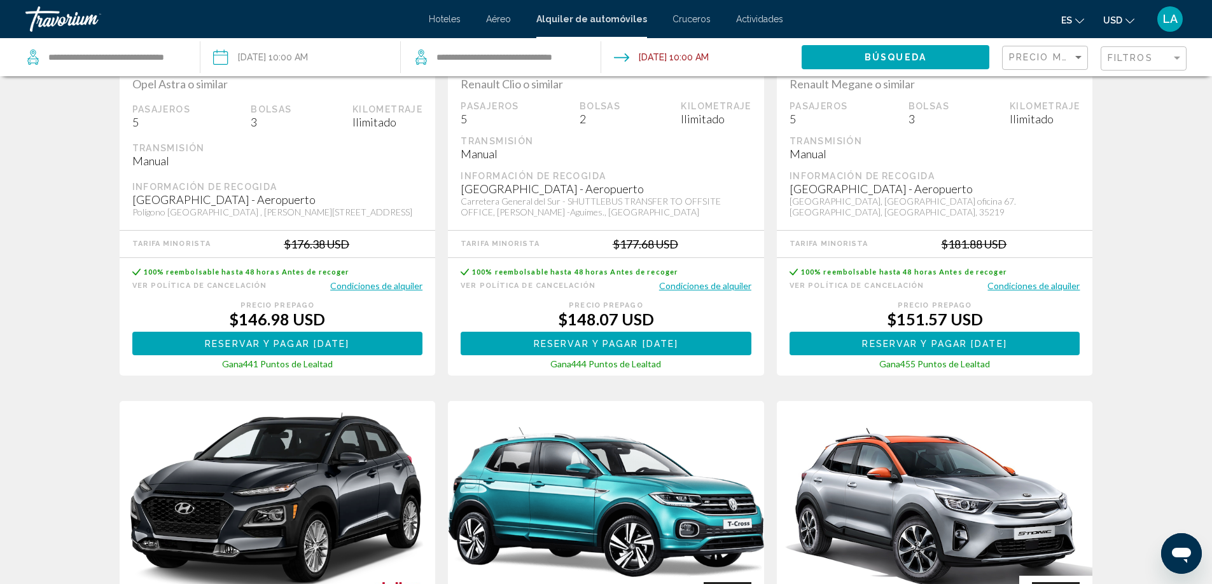
click at [228, 363] on div "Gana 441 Puntos de Lealtad" at bounding box center [277, 364] width 291 height 11
click at [217, 359] on div "Gana 441 Puntos de Lealtad" at bounding box center [277, 364] width 291 height 11
drag, startPoint x: 221, startPoint y: 361, endPoint x: 333, endPoint y: 373, distance: 112.5
click at [333, 373] on div "100% reembolsable hasta 48 horas Antes de recoger Ver Política de cancelación C…" at bounding box center [278, 317] width 316 height 118
